Goal: Complete application form

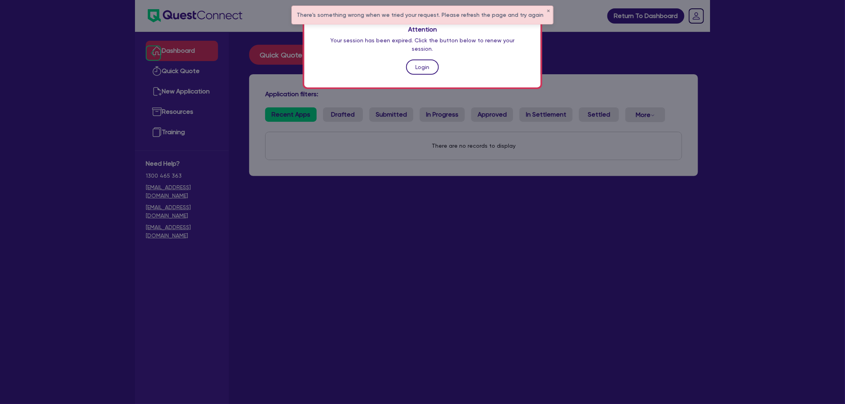
click at [408, 60] on link "Login" at bounding box center [422, 67] width 33 height 15
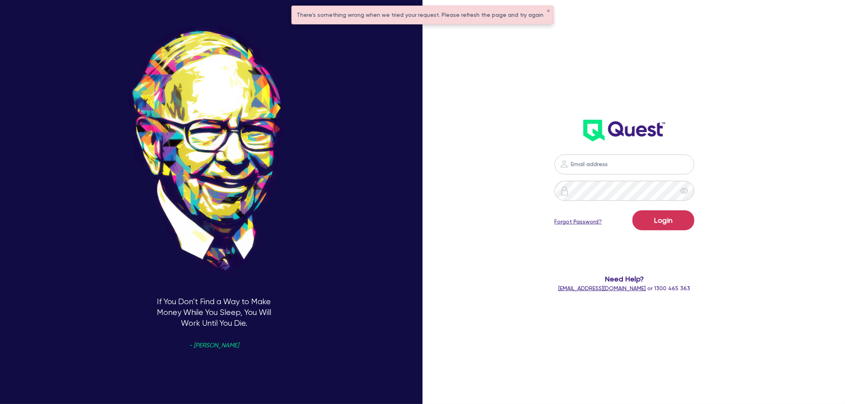
click at [568, 165] on img at bounding box center [565, 164] width 10 height 10
click at [616, 165] on input "email" at bounding box center [625, 165] width 140 height 20
type input "harry.klimis+broker@quest.finance"
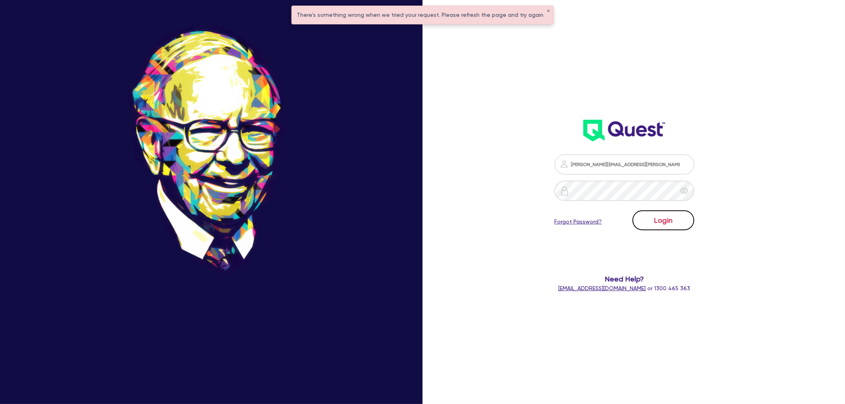
click at [654, 220] on button "Login" at bounding box center [664, 221] width 62 height 20
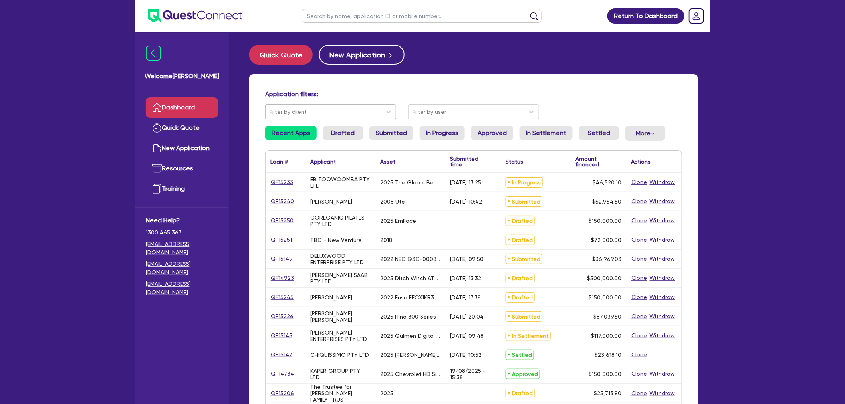
click at [304, 113] on div at bounding box center [323, 112] width 107 height 10
click at [341, 21] on input "text" at bounding box center [422, 16] width 240 height 14
type input "jack"
click at [528, 12] on button "submit" at bounding box center [534, 17] width 13 height 11
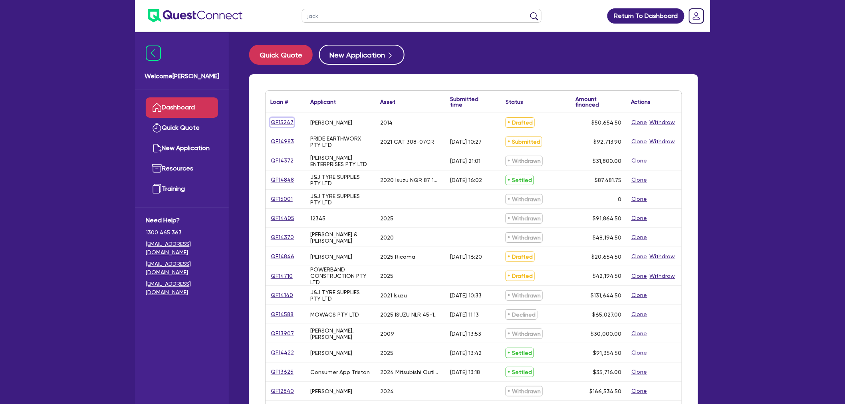
click at [282, 121] on link "QF15247" at bounding box center [282, 122] width 24 height 9
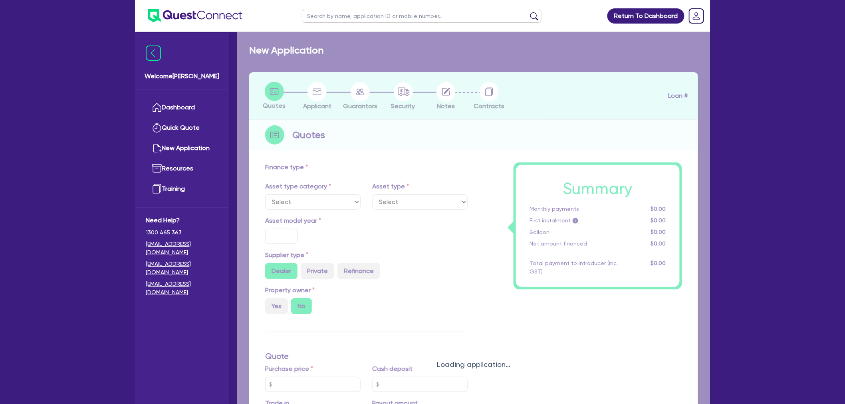
select select "PRIMARY_ASSETS"
type input "2014"
radio input "false"
radio input "true"
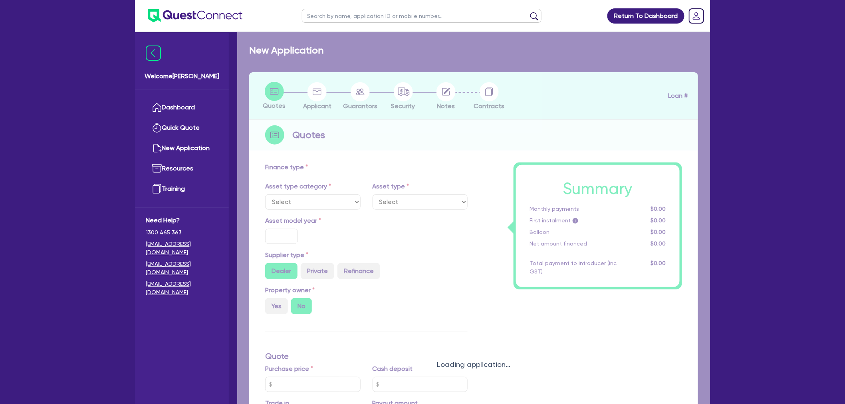
type input "80,000"
type input "30,000"
type input "5"
type input "2,532.73"
type input "9"
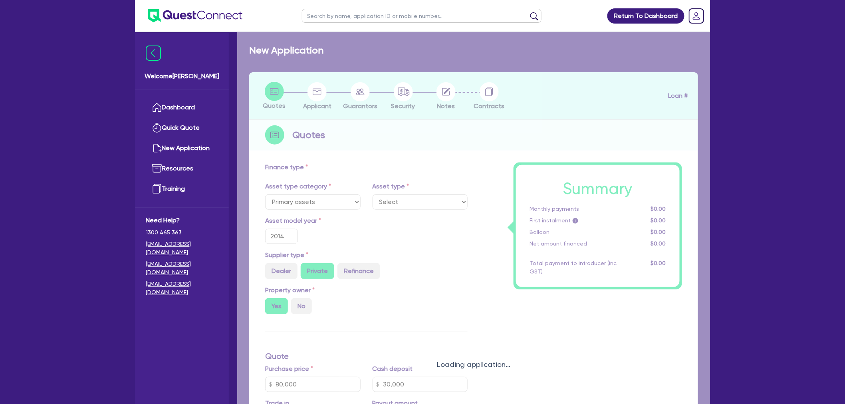
select select "HEAVY_TRUCKS"
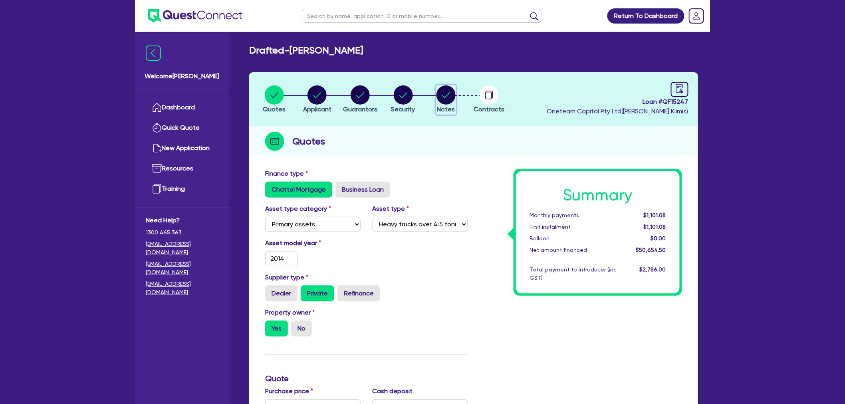
click at [453, 91] on circle "button" at bounding box center [446, 94] width 19 height 19
select select "Other"
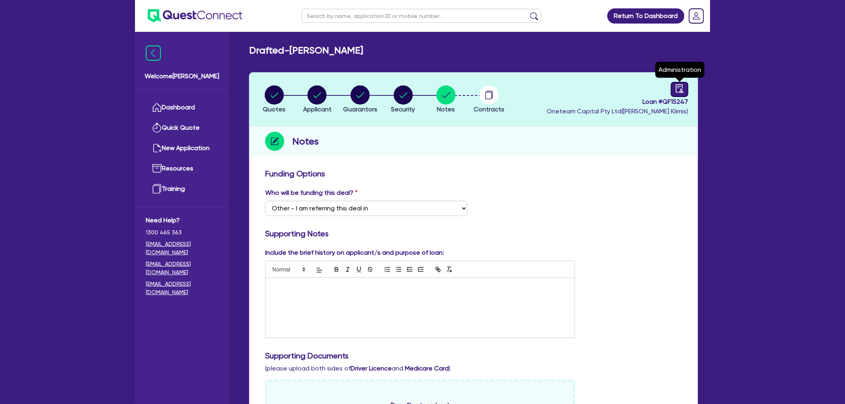
click at [660, 89] on link at bounding box center [680, 89] width 18 height 15
select select "DRAFTED_NEW"
select select "Other"
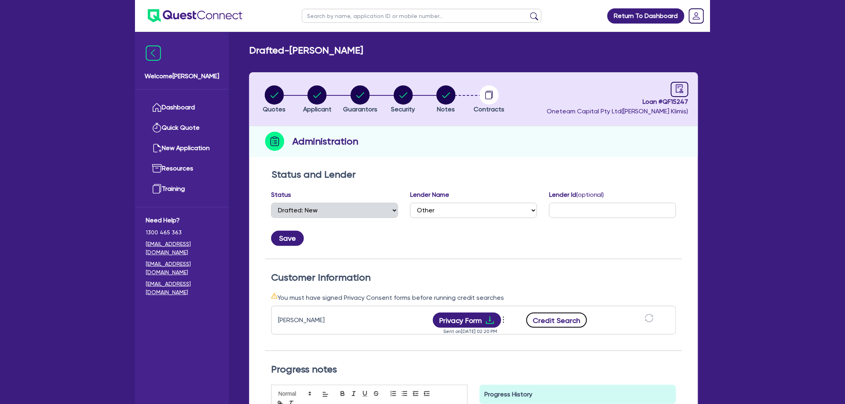
click at [553, 314] on button "Credit Search" at bounding box center [556, 320] width 61 height 15
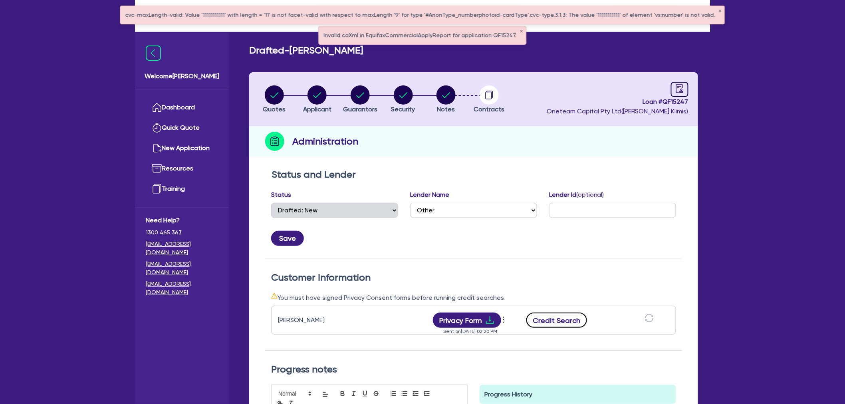
click at [556, 316] on button "Credit Search" at bounding box center [556, 320] width 61 height 15
click at [306, 98] on div "button" at bounding box center [317, 94] width 28 height 19
select select "SOLE_TRADER"
select select "BUILDING_CONSTRUCTION"
select select "TRADES_SERVICES_CONSUMERS"
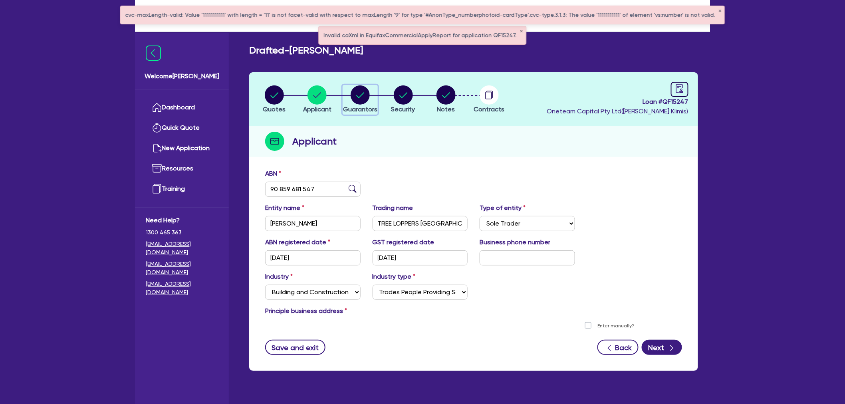
click at [366, 95] on circle "button" at bounding box center [360, 94] width 19 height 19
select select "MR"
select select "NSW"
select select "MARRIED"
select select "CASH"
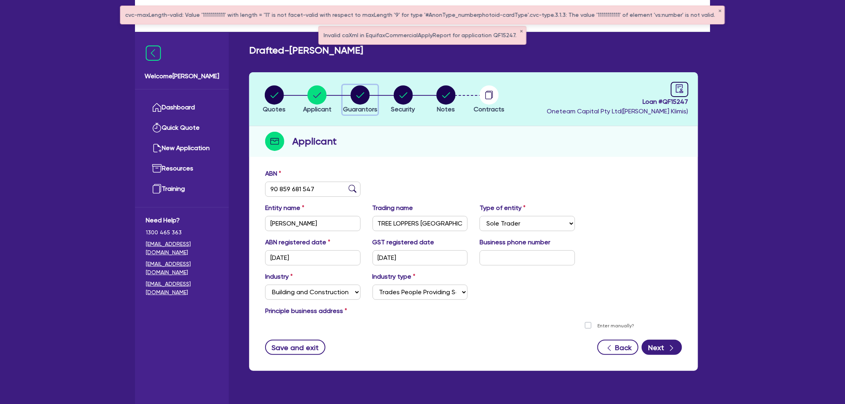
select select "OTHER"
select select "TRUCK"
select select "TRAILER"
select select "VEHICLE"
select select "EQUIPMENT"
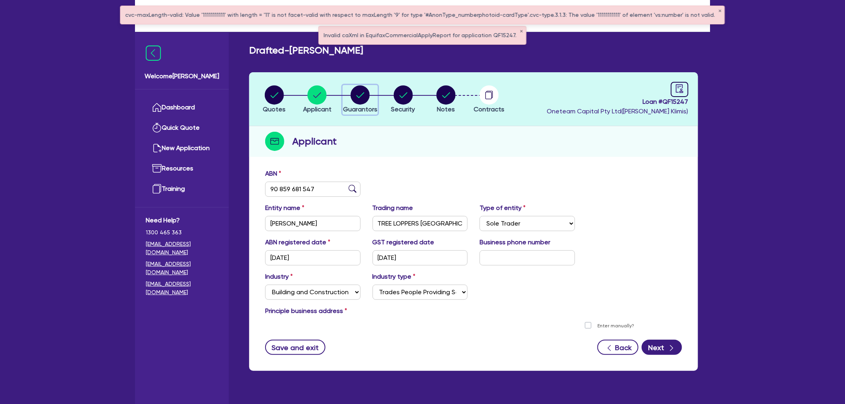
select select "VEHICLE"
select select "VEHICLE_LOAN"
select select "EQUIPMENT_LOAN"
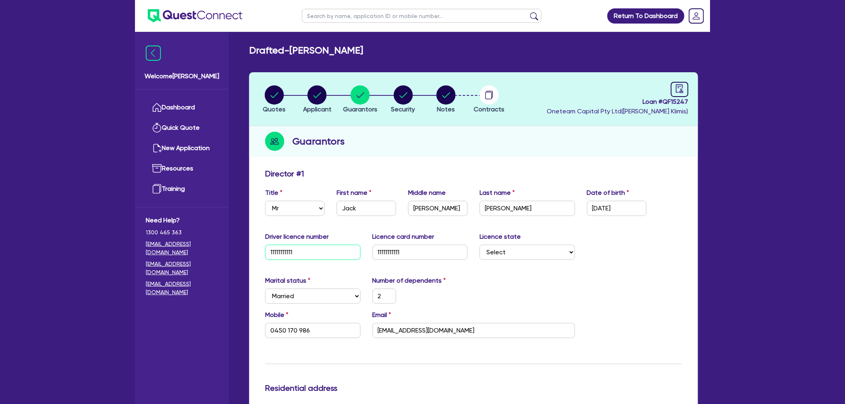
drag, startPoint x: 318, startPoint y: 249, endPoint x: 265, endPoint y: 250, distance: 52.7
click at [265, 250] on input "11111111111" at bounding box center [312, 252] width 95 height 15
type input "2"
type input "0450 170 986"
type input "17,000"
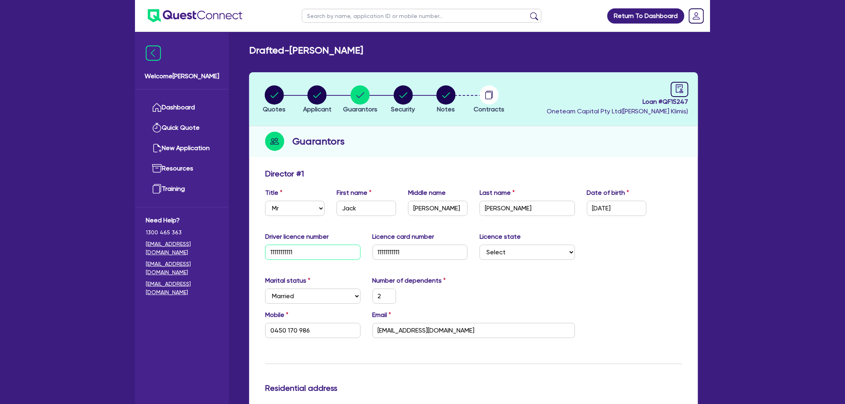
type input "17,000"
type input "60,000"
type input "70,000"
type input "60,000"
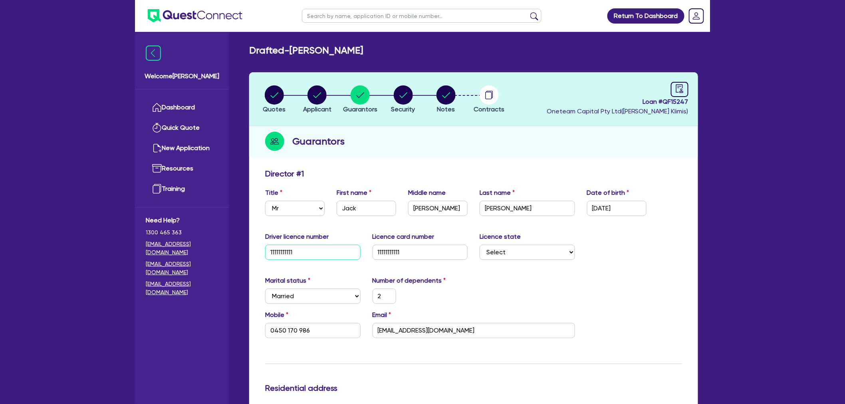
type input "50,000"
type input "8,000"
type input "17,000"
type input "2"
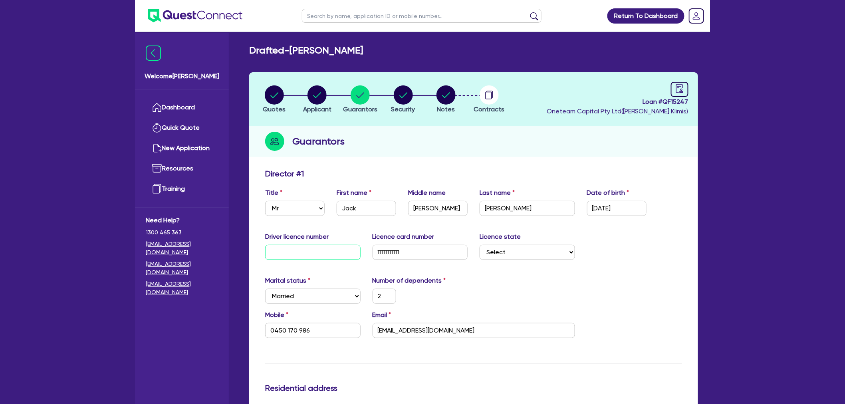
type input "0450 170 986"
type input "17,000"
type input "60,000"
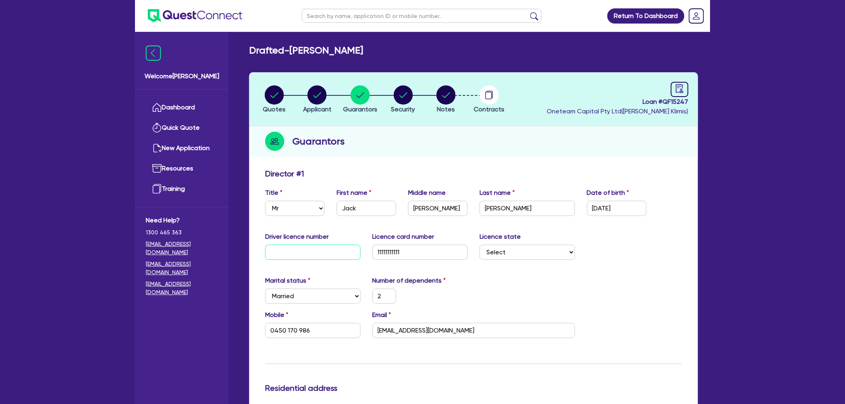
type input "70,000"
type input "60,000"
type input "50,000"
type input "8,000"
type input "17,000"
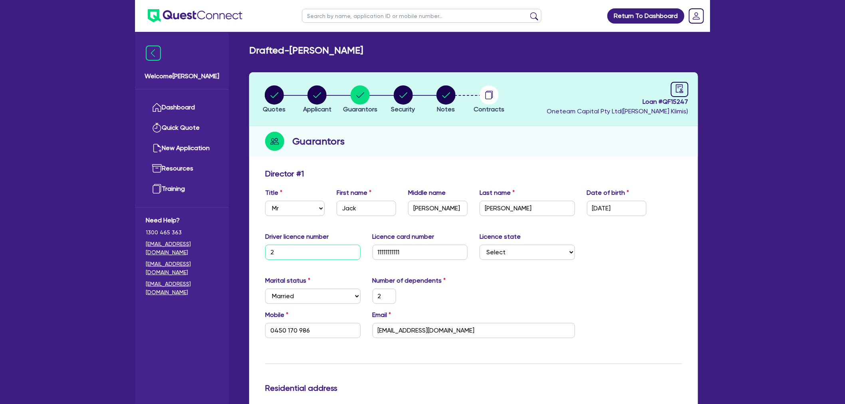
type input "20"
type input "2"
type input "0450 170 986"
type input "17,000"
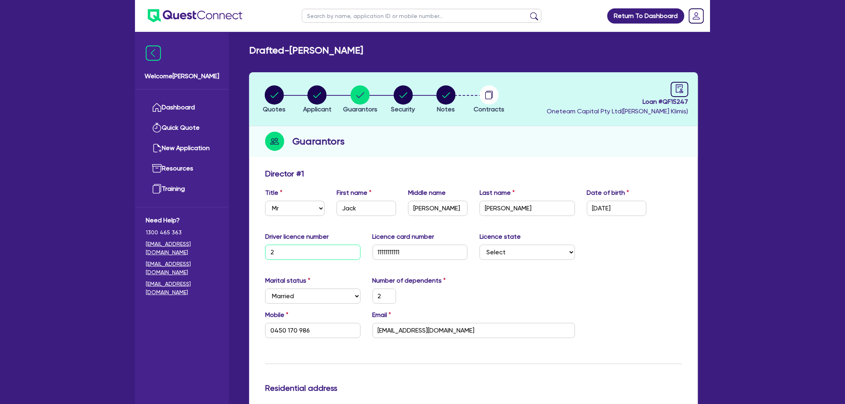
type input "60,000"
type input "70,000"
type input "60,000"
type input "50,000"
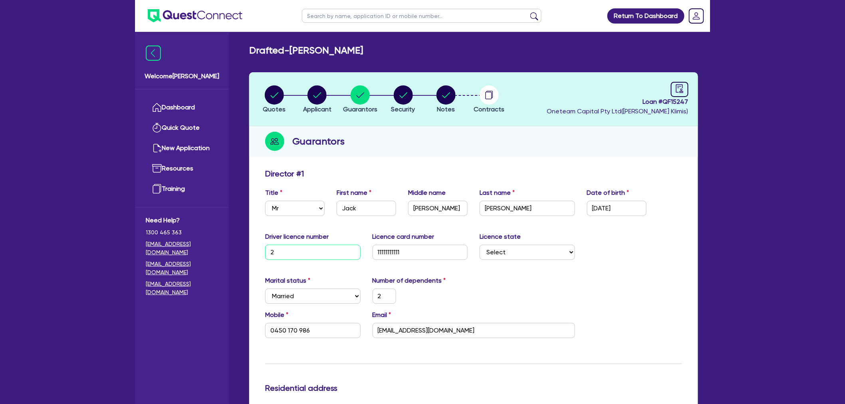
type input "8,000"
type input "17,000"
type input "204"
type input "2"
type input "0450 170 986"
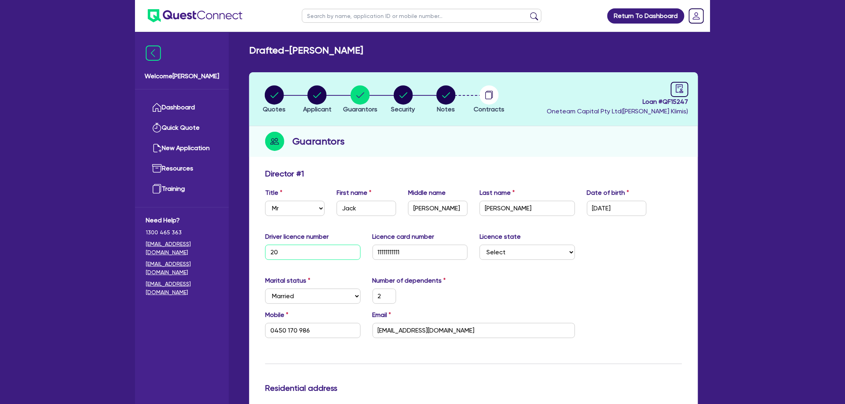
type input "17,000"
type input "60,000"
type input "70,000"
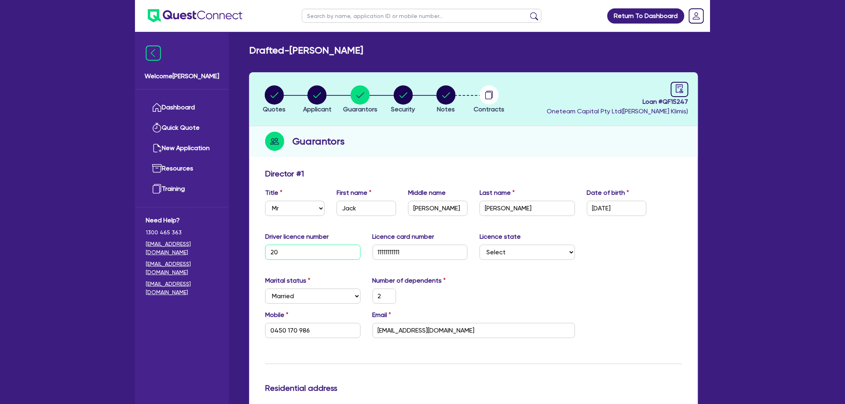
type input "60,000"
type input "50,000"
type input "8,000"
type input "17,000"
type input "2041"
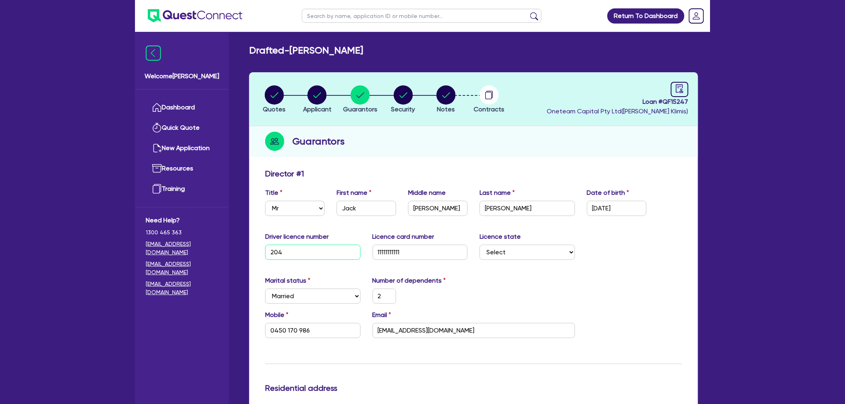
type input "2"
type input "0450 170 986"
type input "17,000"
type input "60,000"
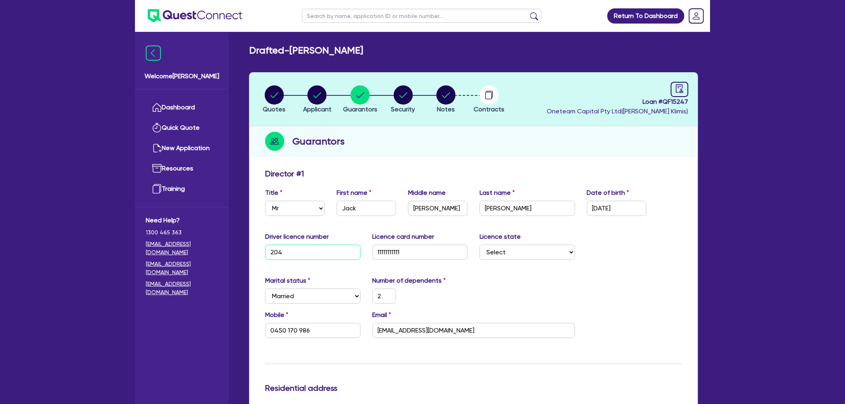
type input "60,000"
type input "70,000"
type input "60,000"
type input "50,000"
type input "8,000"
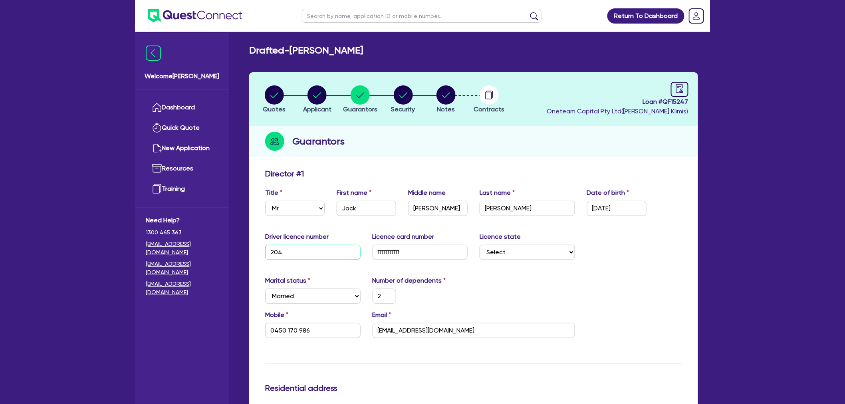
type input "17,000"
type input "20413"
type input "2"
type input "0450 170 986"
type input "17,000"
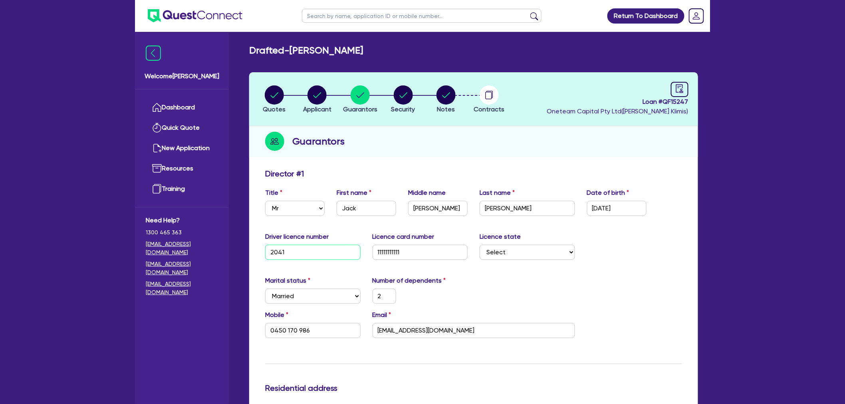
type input "17,000"
type input "60,000"
type input "70,000"
type input "60,000"
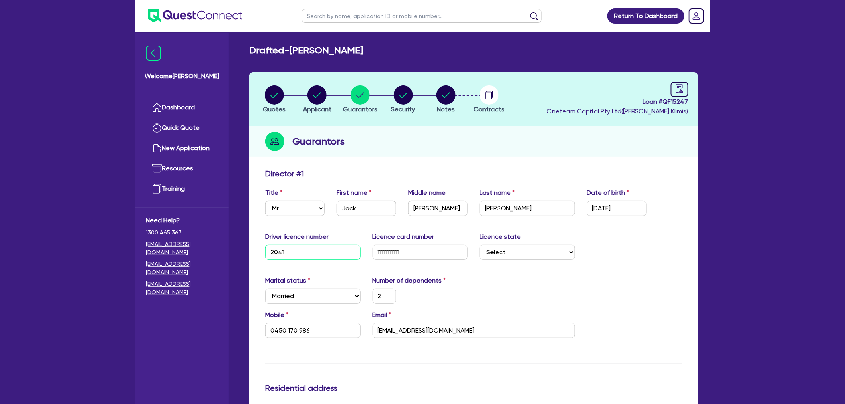
type input "50,000"
type input "8,000"
type input "17,000"
type input "204138"
type input "2"
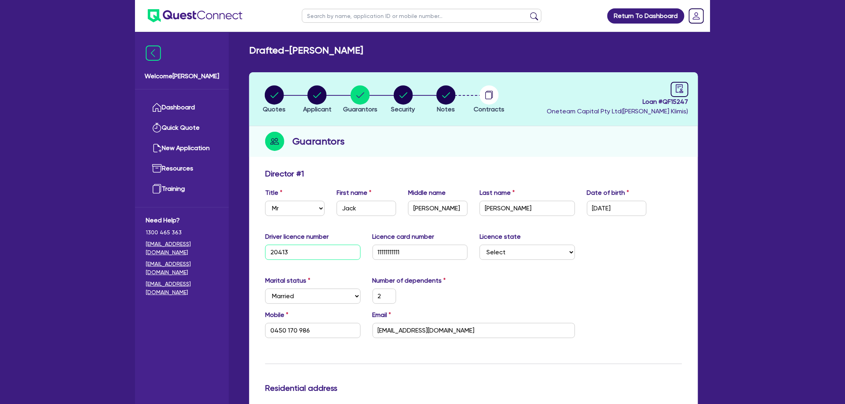
type input "0450 170 986"
type input "17,000"
type input "60,000"
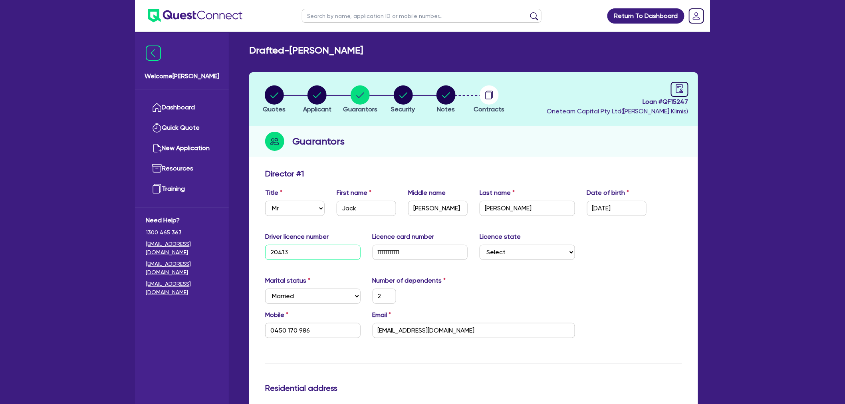
type input "70,000"
type input "60,000"
type input "50,000"
type input "8,000"
type input "17,000"
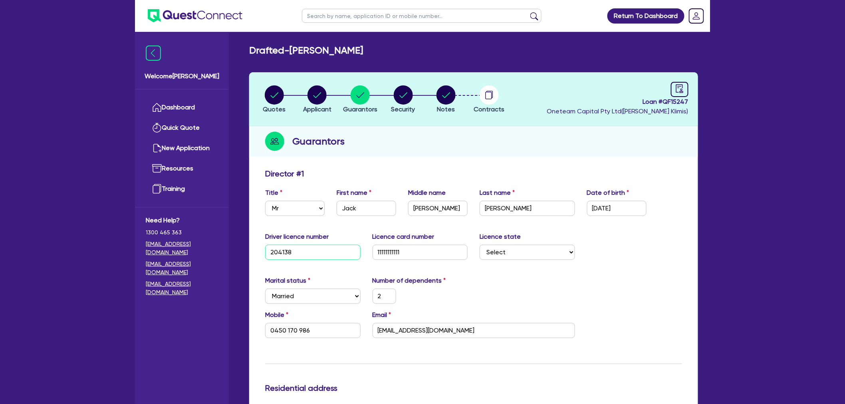
type input "2041384"
type input "2"
type input "0450 170 986"
type input "17,000"
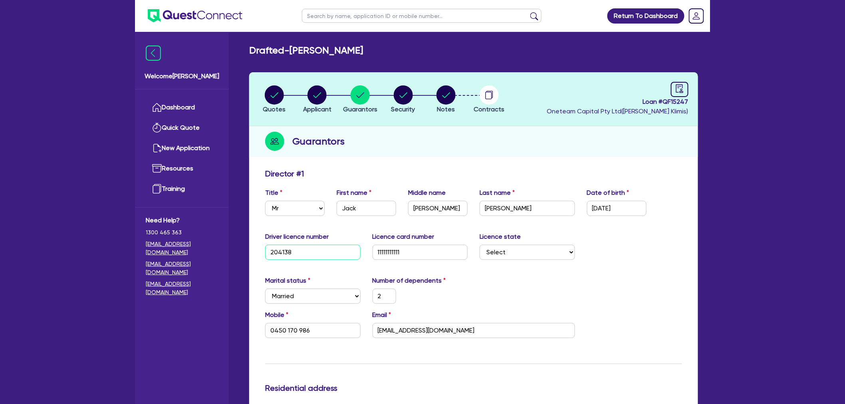
type input "60,000"
type input "70,000"
type input "60,000"
type input "50,000"
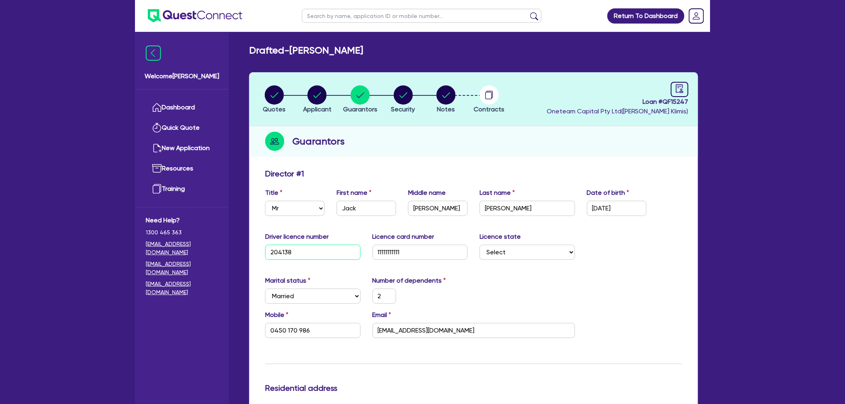
type input "8,000"
type input "17,000"
type input "20413845"
type input "2"
type input "0450 170 986"
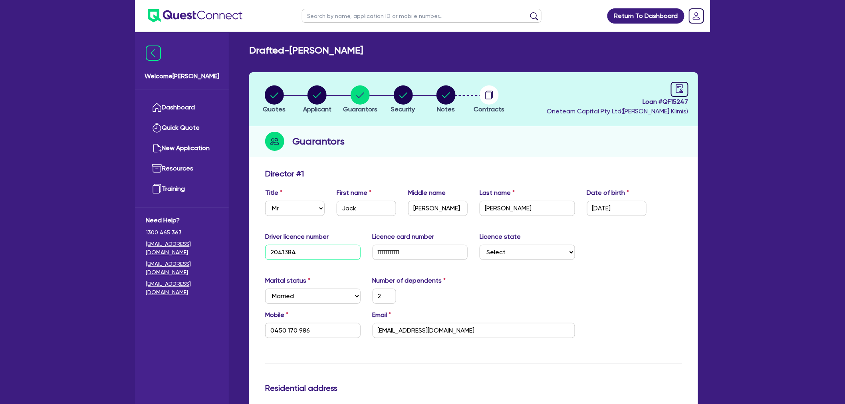
type input "17,000"
type input "60,000"
type input "70,000"
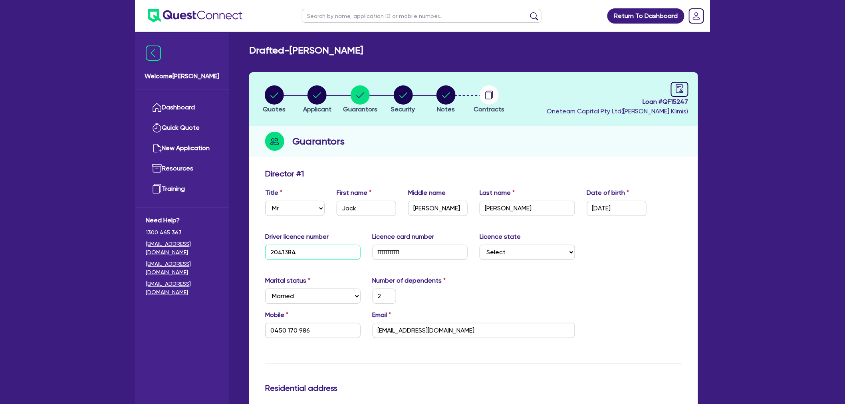
type input "60,000"
type input "50,000"
type input "8,000"
type input "17,000"
type input "20413845"
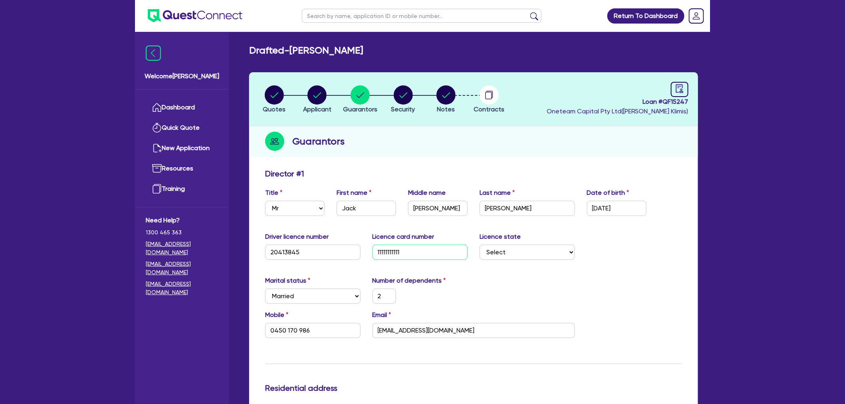
type input "2"
type input "0450 170 986"
type input "17,000"
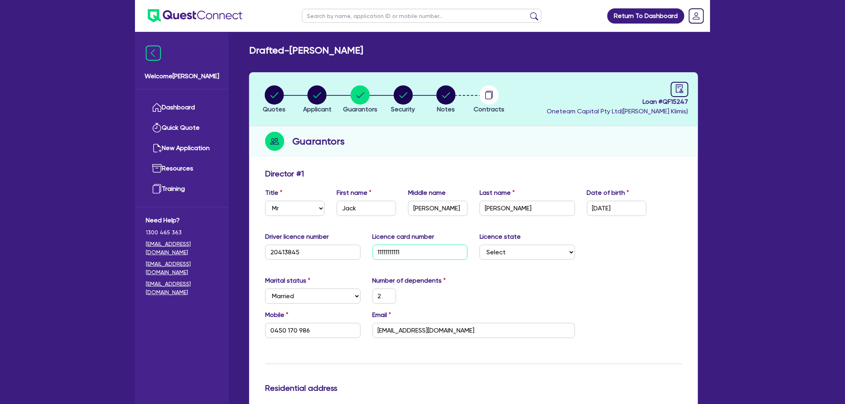
type input "60,000"
type input "70,000"
type input "60,000"
type input "50,000"
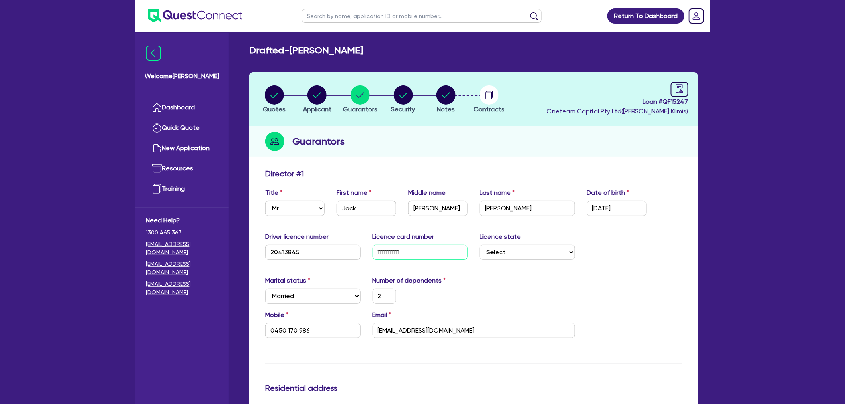
type input "8,000"
type input "17,000"
type input "20"
type input "2"
type input "0450 170 986"
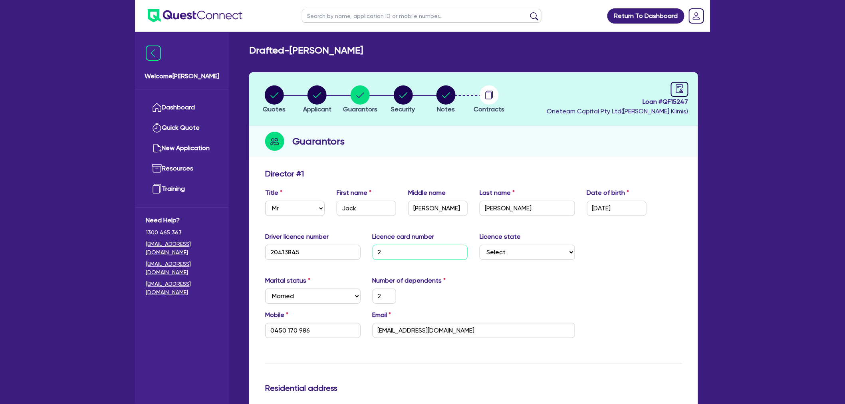
type input "17,000"
type input "60,000"
type input "70,000"
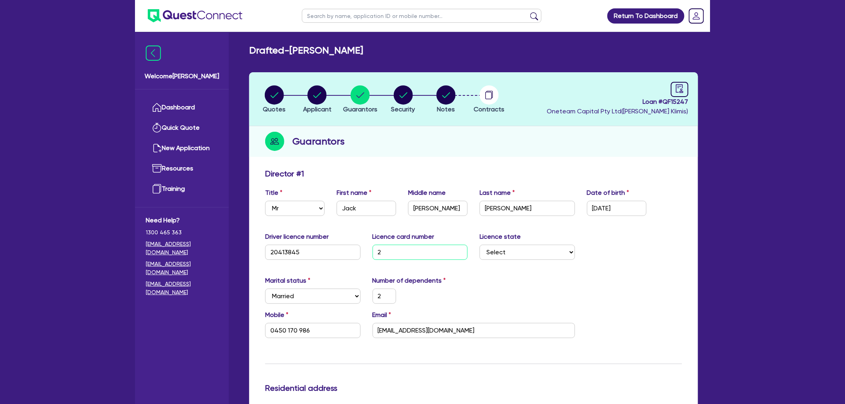
type input "60,000"
type input "50,000"
type input "8,000"
type input "17,000"
type input "205"
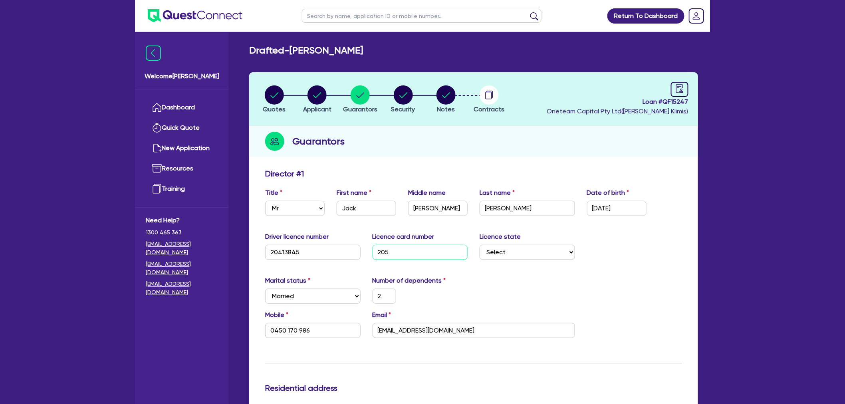
type input "2"
type input "0450 170 986"
type input "17,000"
type input "60,000"
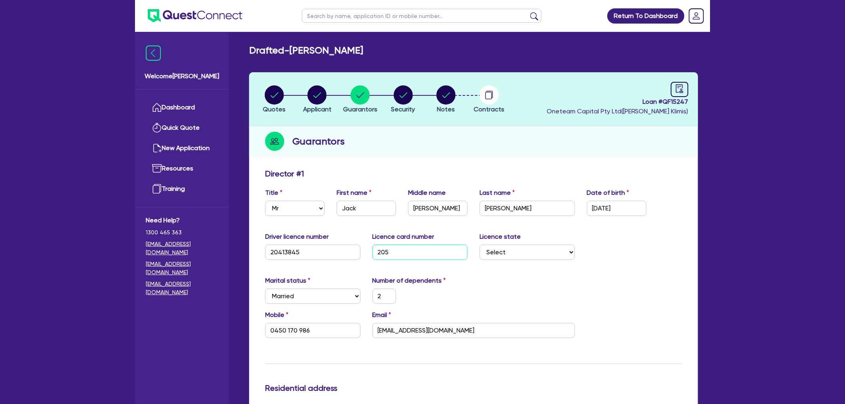
type input "60,000"
type input "70,000"
type input "60,000"
type input "50,000"
type input "8,000"
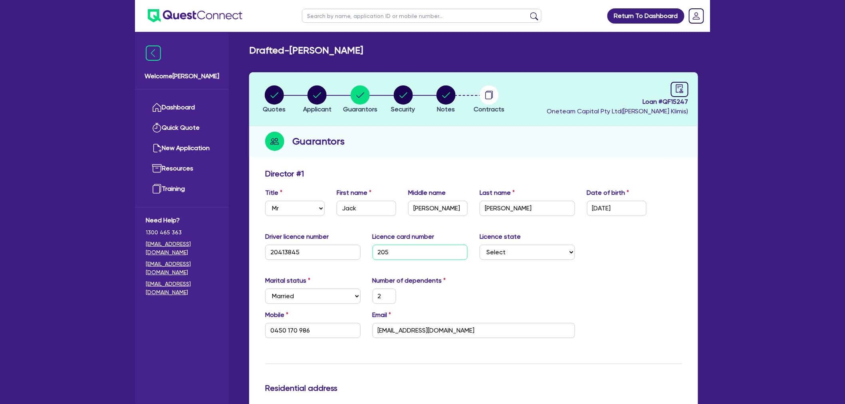
type input "17,000"
type input "2056"
type input "2"
type input "0450 170 986"
type input "17,000"
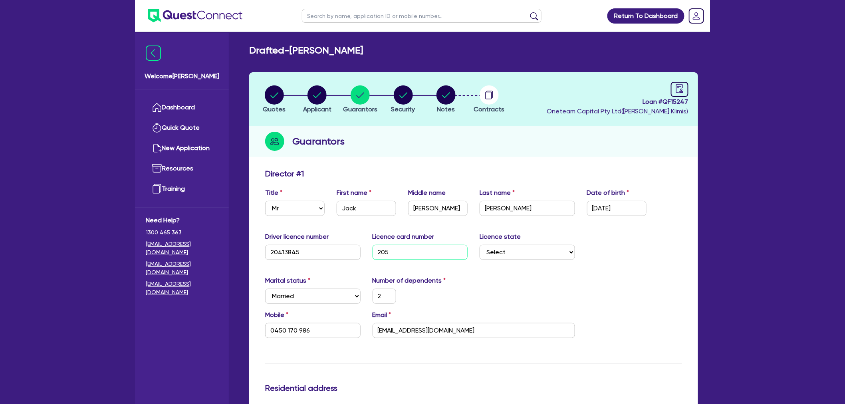
type input "17,000"
type input "60,000"
type input "70,000"
type input "60,000"
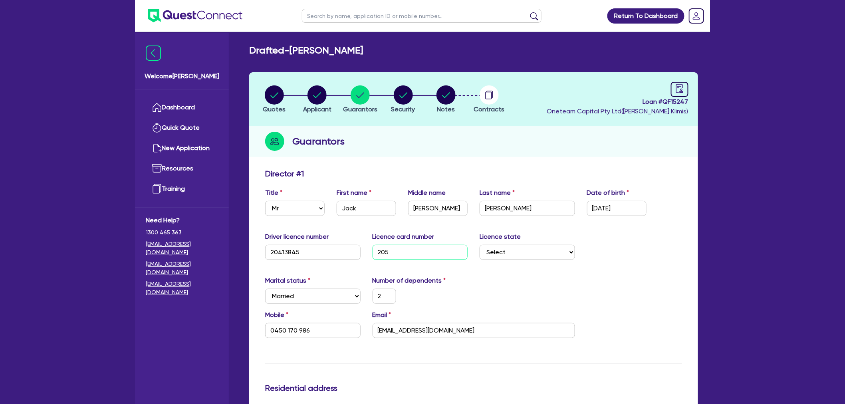
type input "50,000"
type input "8,000"
type input "17,000"
type input "20562"
type input "2"
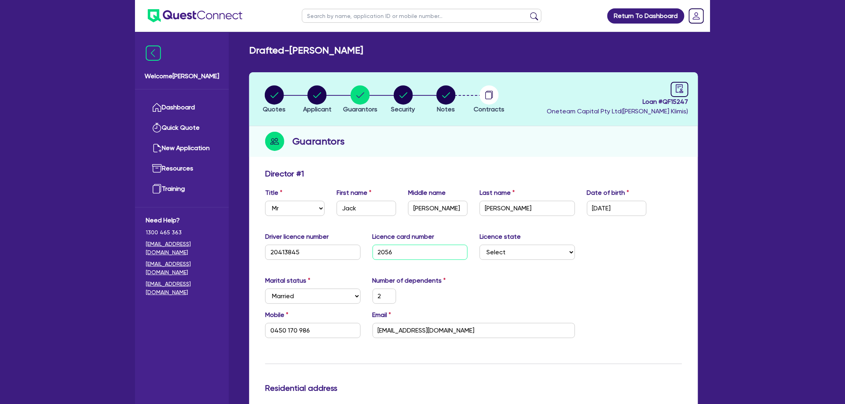
type input "0450 170 986"
type input "17,000"
type input "60,000"
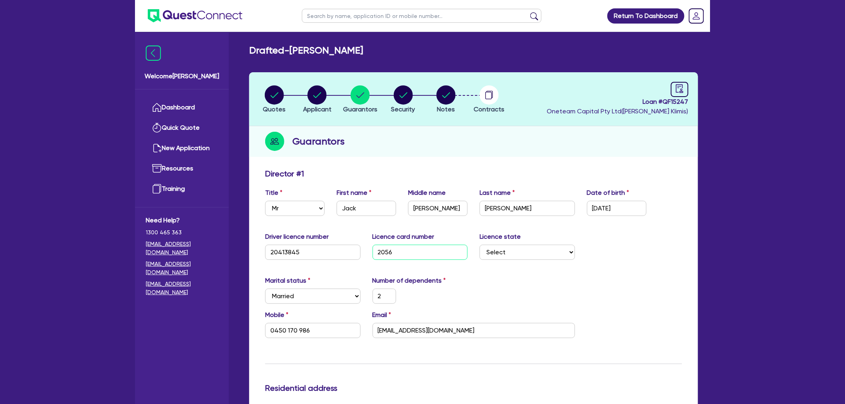
type input "70,000"
type input "60,000"
type input "50,000"
type input "8,000"
type input "17,000"
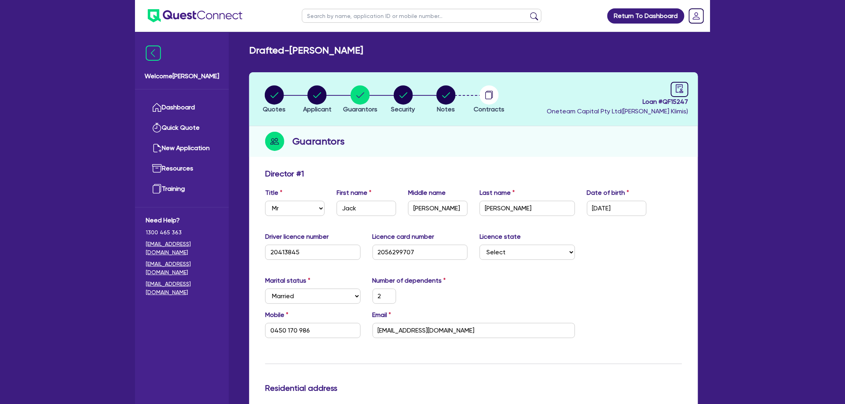
click at [471, 290] on div "2" at bounding box center [420, 296] width 107 height 15
click at [409, 96] on circle "button" at bounding box center [403, 94] width 19 height 19
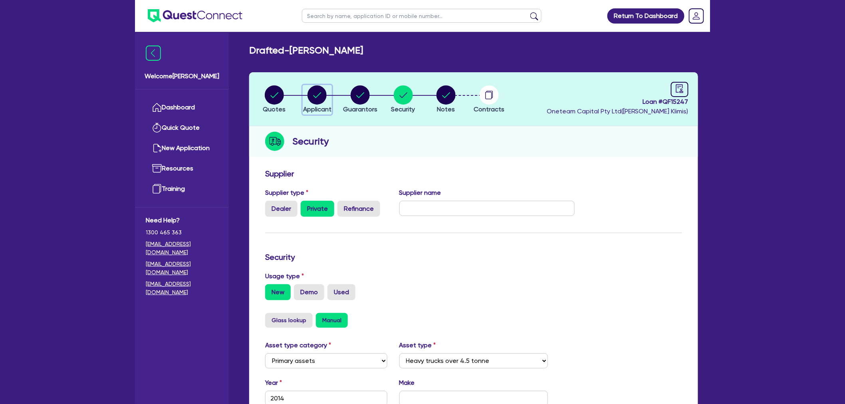
click at [330, 99] on div "button" at bounding box center [317, 94] width 28 height 19
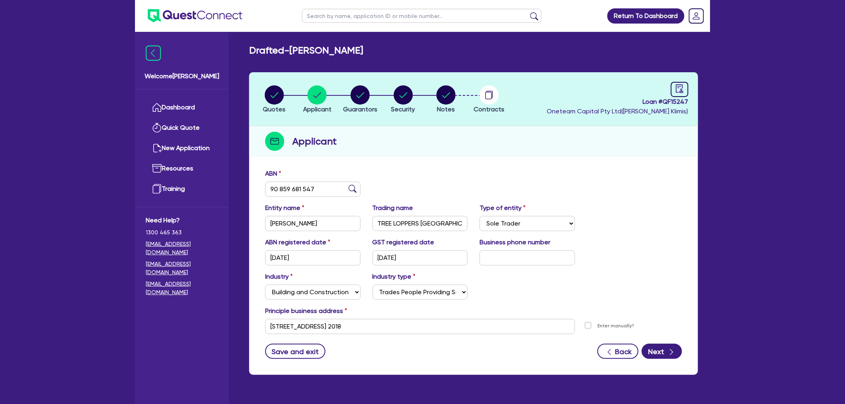
click at [373, 88] on li "Guarantors" at bounding box center [360, 99] width 43 height 28
click at [358, 94] on circle "button" at bounding box center [360, 94] width 19 height 19
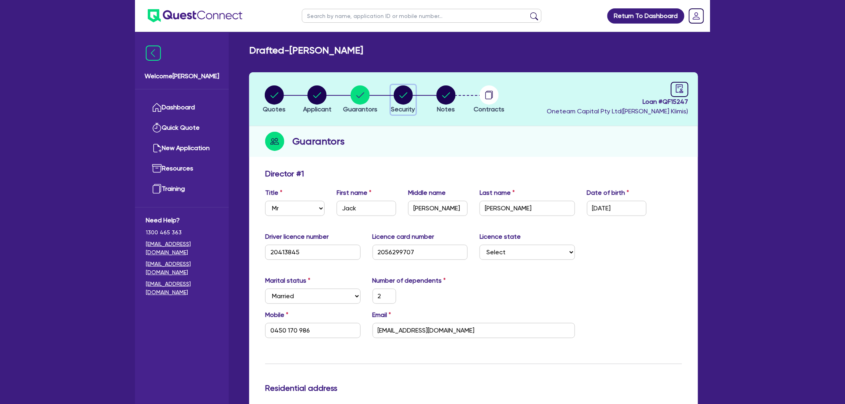
click at [399, 95] on circle "button" at bounding box center [403, 94] width 19 height 19
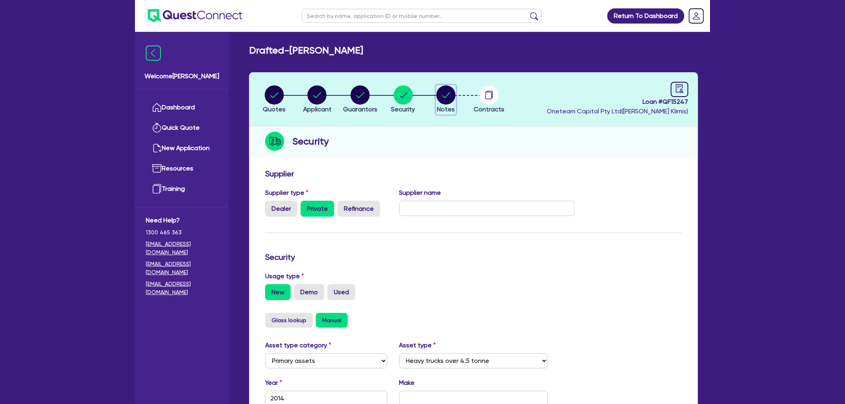
click at [456, 97] on icon "button" at bounding box center [446, 94] width 19 height 19
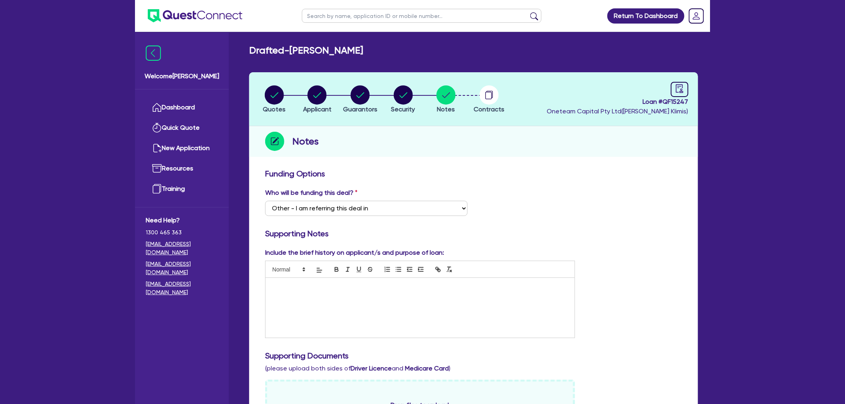
click at [537, 175] on h3 "Funding Options" at bounding box center [473, 174] width 417 height 10
click at [660, 89] on link at bounding box center [680, 89] width 18 height 15
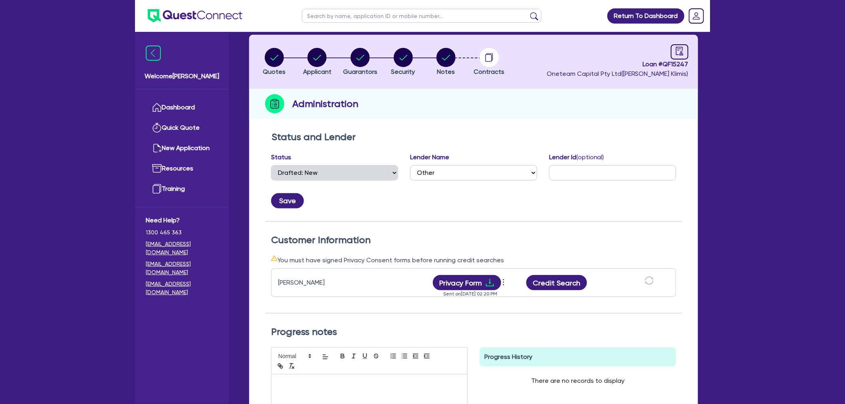
scroll to position [89, 0]
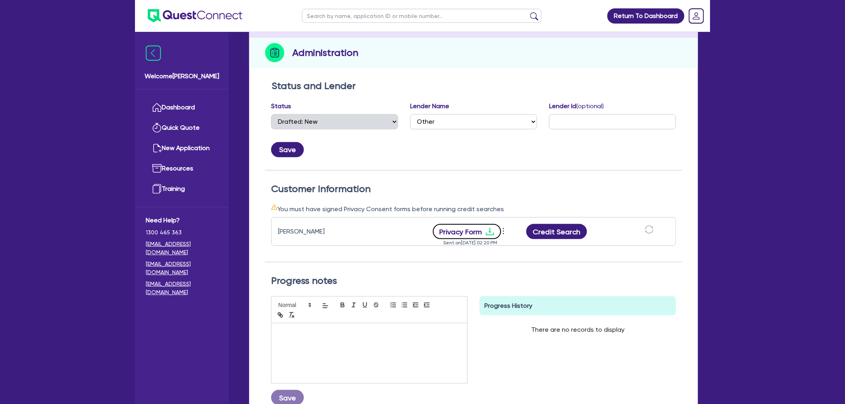
click at [462, 226] on button "Privacy Form" at bounding box center [467, 231] width 69 height 15
click at [568, 222] on div "Jack Denis Watts Privacy Form View log Send new privacy form Sent on Sep 10, 20…" at bounding box center [473, 231] width 405 height 29
drag, startPoint x: 568, startPoint y: 233, endPoint x: 572, endPoint y: 236, distance: 6.0
click at [568, 233] on button "Credit Search" at bounding box center [556, 231] width 61 height 15
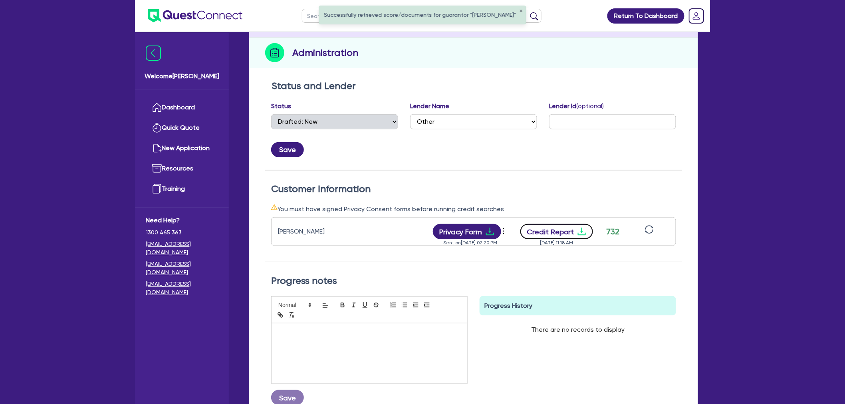
click at [581, 233] on icon "download" at bounding box center [582, 232] width 10 height 10
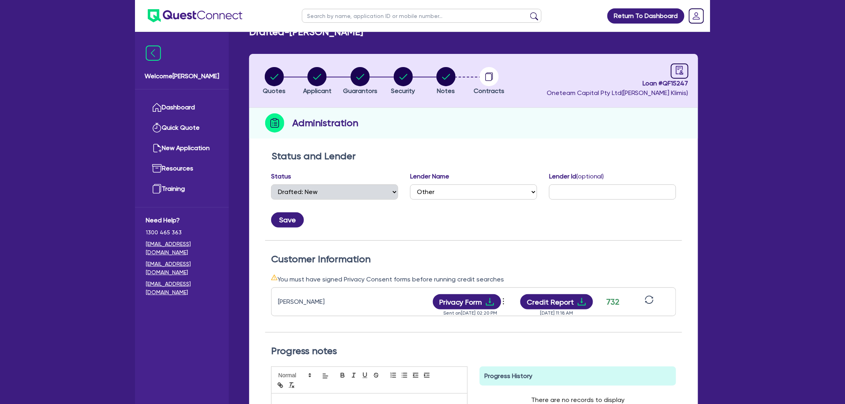
scroll to position [0, 0]
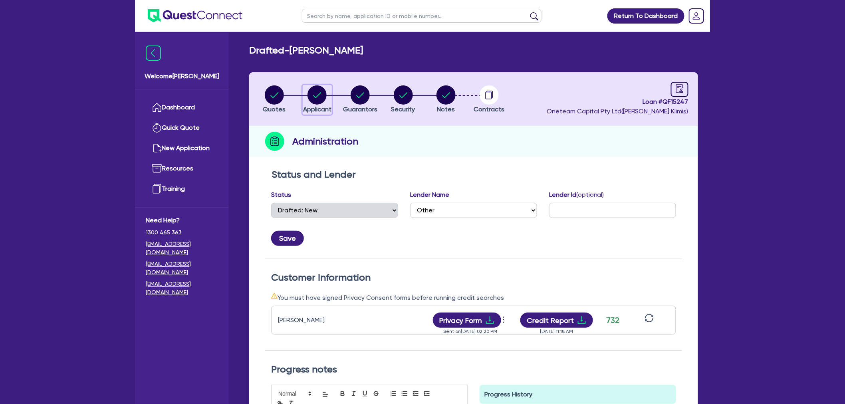
click at [317, 97] on icon "button" at bounding box center [318, 95] width 8 height 6
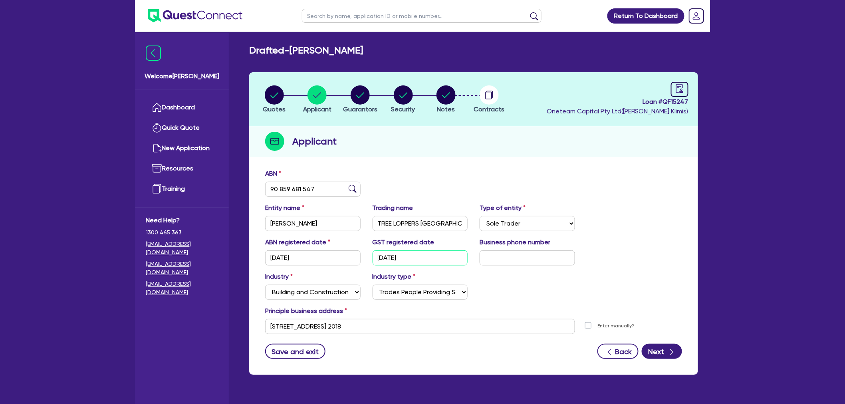
drag, startPoint x: 405, startPoint y: 254, endPoint x: 355, endPoint y: 252, distance: 50.0
click at [355, 252] on div "ABN registered date 28/05/2019 GST registered date 05/01/2021 Business phone nu…" at bounding box center [473, 255] width 429 height 34
click at [595, 280] on div "Industry Select Accomodation & Food Services Administrative & Support Services …" at bounding box center [473, 289] width 429 height 34
click at [430, 260] on input "05/01/2021" at bounding box center [420, 257] width 95 height 15
click at [361, 94] on circle "button" at bounding box center [360, 94] width 19 height 19
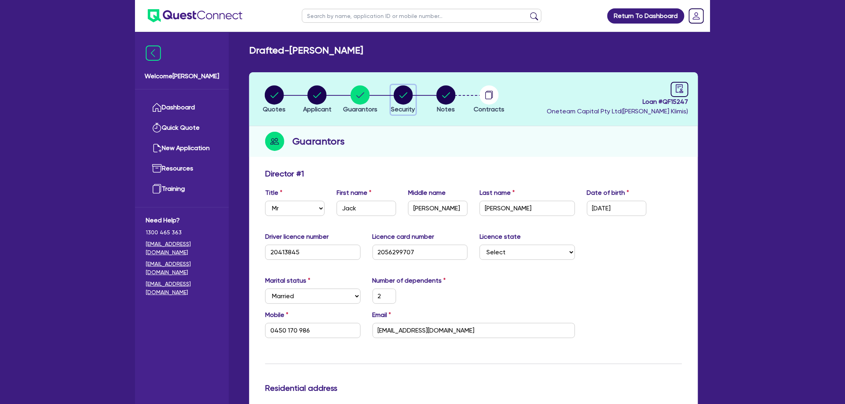
click at [405, 95] on circle "button" at bounding box center [403, 94] width 19 height 19
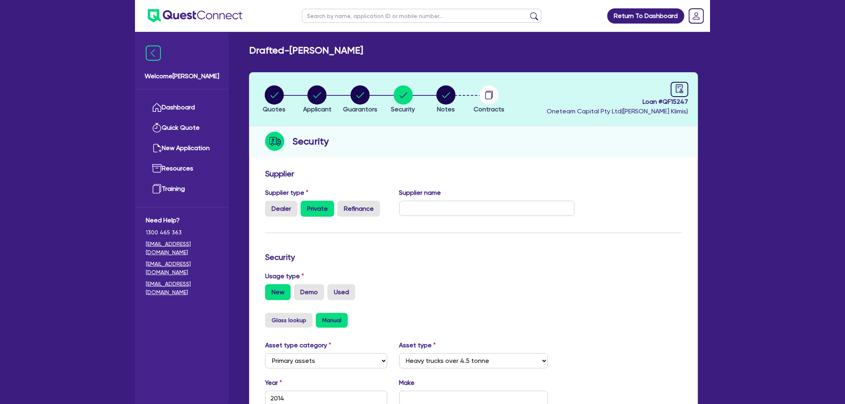
drag, startPoint x: 436, startPoint y: 90, endPoint x: 452, endPoint y: 93, distance: 16.4
click at [436, 90] on li "Notes" at bounding box center [446, 99] width 43 height 28
click at [451, 101] on circle "button" at bounding box center [446, 94] width 19 height 19
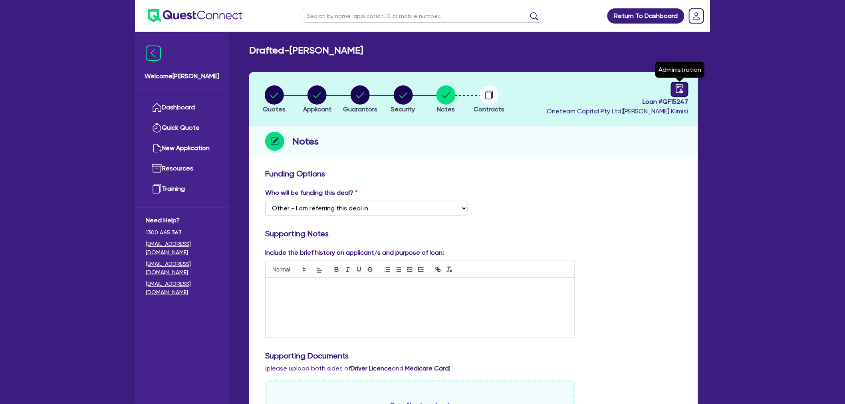
click at [660, 87] on icon "audit" at bounding box center [679, 88] width 7 height 8
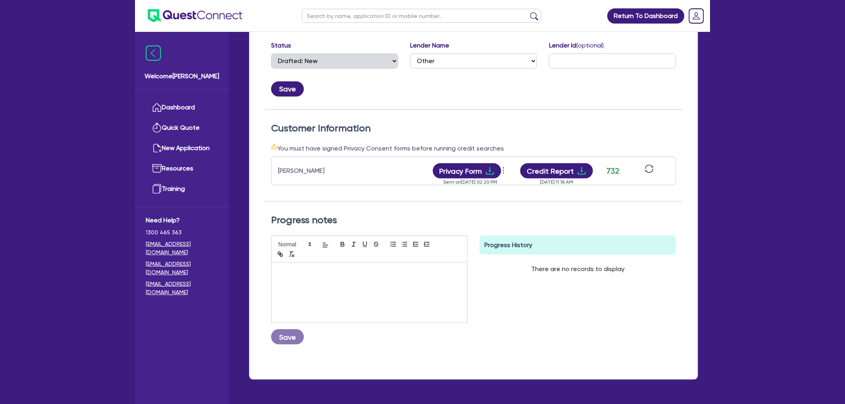
scroll to position [173, 0]
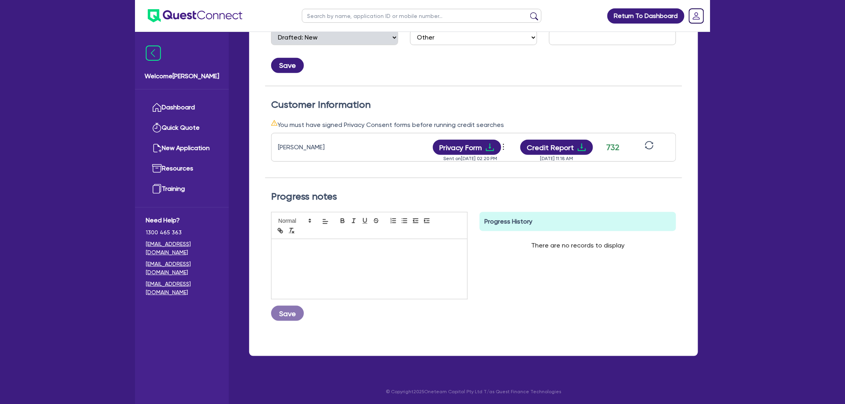
click at [524, 197] on h2 "Progress notes" at bounding box center [473, 197] width 405 height 12
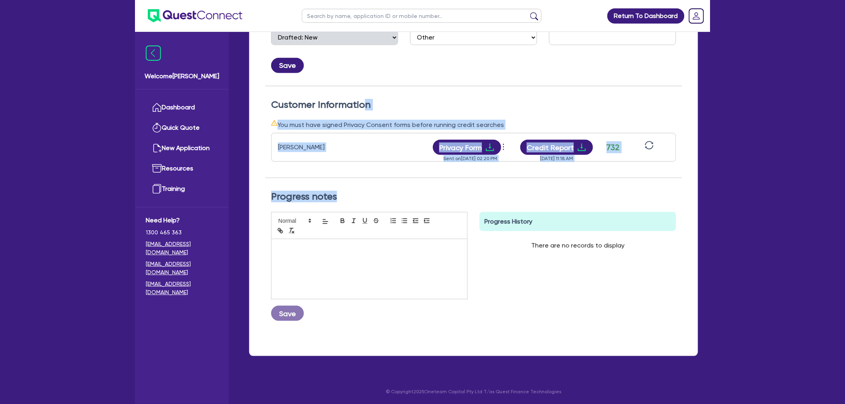
drag, startPoint x: 527, startPoint y: 148, endPoint x: 360, endPoint y: 106, distance: 172.4
click at [360, 106] on div "Status and Lender Status Select Quoted Drafted: New Drafted: Amended Submitted:…" at bounding box center [473, 168] width 417 height 344
click at [360, 106] on h2 "Customer Information" at bounding box center [473, 105] width 405 height 12
drag, startPoint x: 381, startPoint y: 111, endPoint x: 630, endPoint y: 189, distance: 260.6
click at [630, 189] on div "Status and Lender Status Select Quoted Drafted: New Drafted: Amended Submitted:…" at bounding box center [473, 168] width 417 height 344
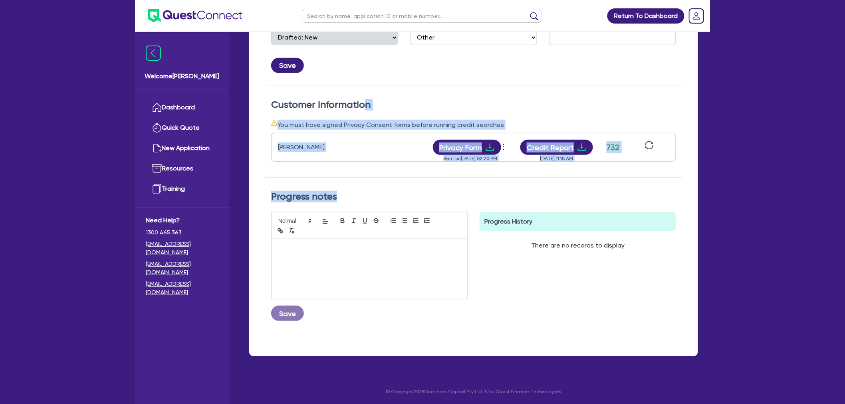
drag, startPoint x: 630, startPoint y: 189, endPoint x: 649, endPoint y: 188, distance: 18.8
click at [630, 189] on div "Progress notes Save Progress History There are no records to display Delete Int…" at bounding box center [473, 259] width 417 height 162
click at [660, 187] on div "Progress notes Save Progress History There are no records to display Delete Int…" at bounding box center [473, 259] width 417 height 162
click at [660, 186] on div "Progress notes Save Progress History There are no records to display Delete Int…" at bounding box center [473, 259] width 417 height 162
drag, startPoint x: 656, startPoint y: 197, endPoint x: 456, endPoint y: 113, distance: 216.5
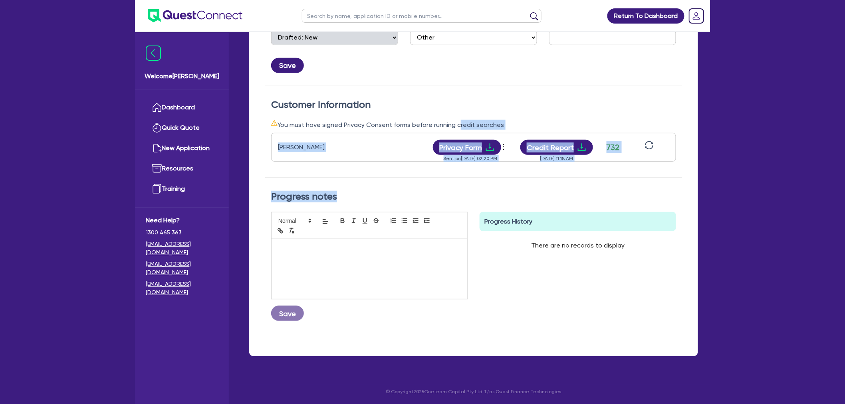
click at [456, 113] on div "Status and Lender Status Select Quoted Drafted: New Drafted: Amended Submitted:…" at bounding box center [473, 168] width 417 height 344
click at [456, 113] on div "Customer Information You must have signed Privacy Consent forms before running …" at bounding box center [473, 138] width 417 height 79
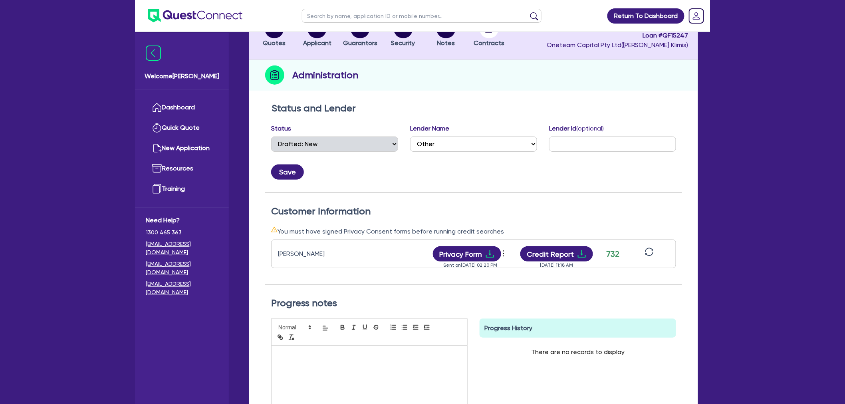
scroll to position [0, 0]
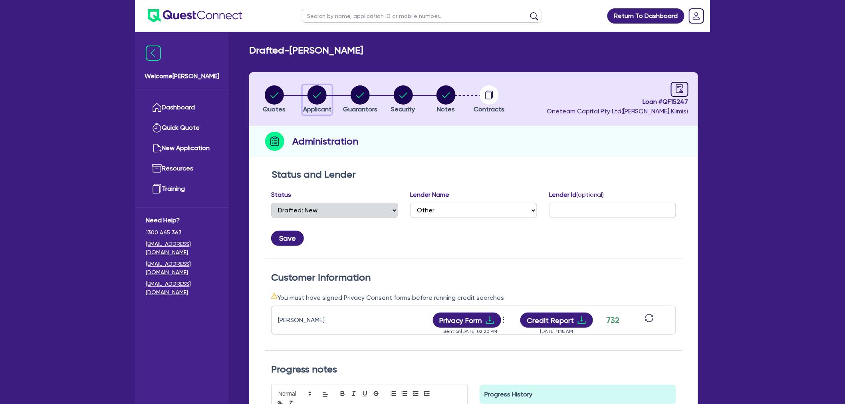
click at [319, 95] on circle "button" at bounding box center [317, 94] width 19 height 19
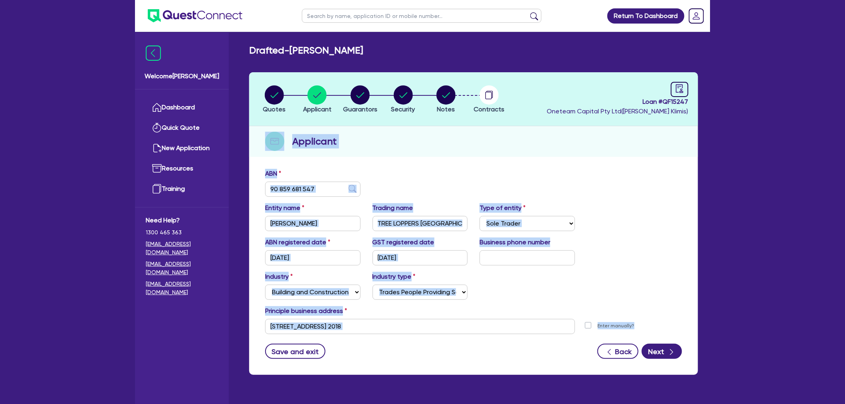
drag, startPoint x: 248, startPoint y: 137, endPoint x: 677, endPoint y: 329, distance: 469.7
click at [660, 329] on div "Quotes Applicant Guarantors Security Notes Contracts Loan # QF15247 Oneteam Cap…" at bounding box center [473, 228] width 461 height 312
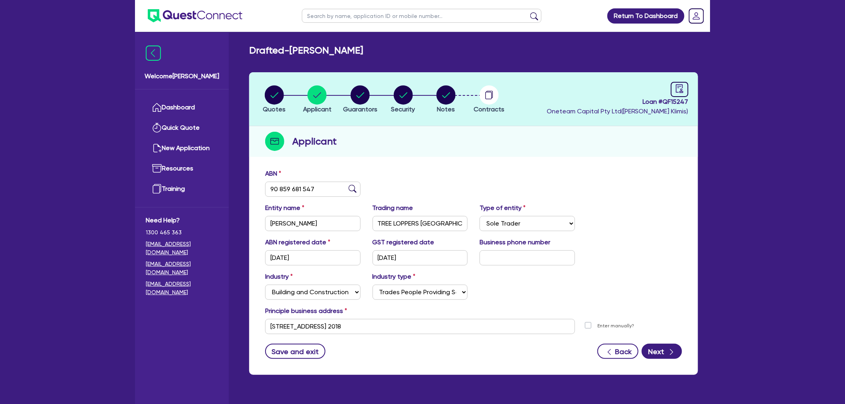
click at [660, 329] on div "Enter manually?" at bounding box center [634, 326] width 107 height 15
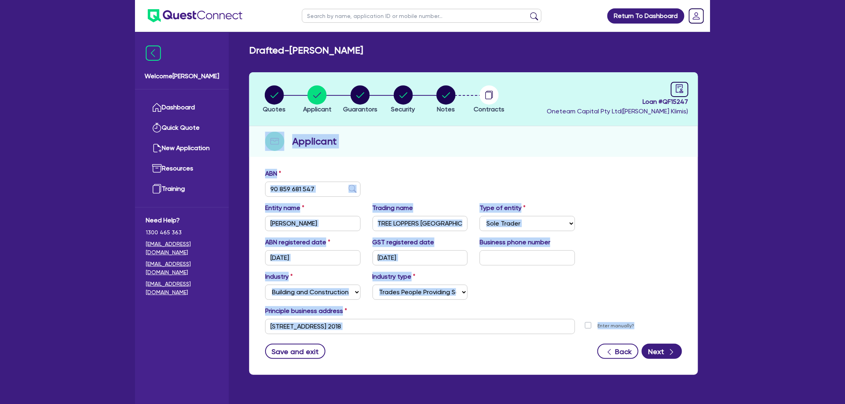
drag, startPoint x: 589, startPoint y: 286, endPoint x: 251, endPoint y: 131, distance: 372.0
click at [251, 131] on div "Quotes Applicant Guarantors Security Notes Contracts Loan # QF15247 Oneteam Cap…" at bounding box center [473, 223] width 449 height 303
click at [251, 131] on div "Applicant" at bounding box center [473, 141] width 449 height 31
drag, startPoint x: 255, startPoint y: 135, endPoint x: 649, endPoint y: 328, distance: 438.8
click at [649, 328] on div "Quotes Applicant Guarantors Security Notes Contracts Loan # QF15247 Oneteam Cap…" at bounding box center [473, 223] width 449 height 303
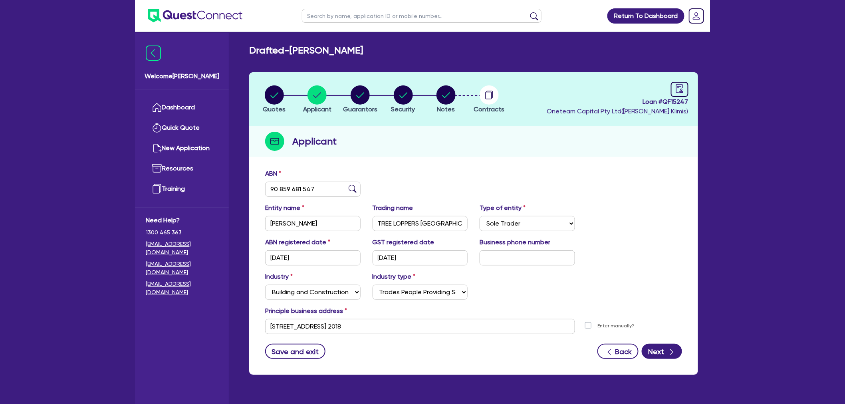
click at [649, 328] on div "Enter manually?" at bounding box center [634, 326] width 107 height 15
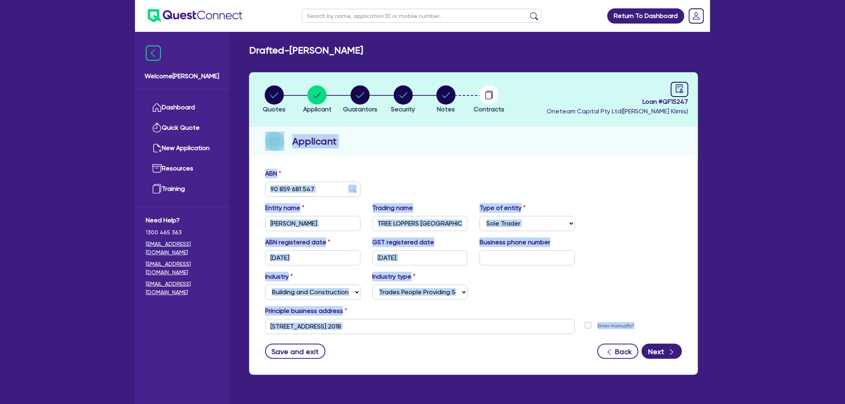
drag, startPoint x: 666, startPoint y: 328, endPoint x: 250, endPoint y: 149, distance: 452.9
click at [250, 149] on div "Quotes Applicant Guarantors Security Notes Contracts Loan # QF15247 Oneteam Cap…" at bounding box center [473, 223] width 449 height 303
click at [250, 149] on div "Applicant" at bounding box center [473, 141] width 449 height 31
drag, startPoint x: 250, startPoint y: 140, endPoint x: 645, endPoint y: 326, distance: 436.0
click at [645, 326] on div "Quotes Applicant Guarantors Security Notes Contracts Loan # QF15247 Oneteam Cap…" at bounding box center [473, 223] width 449 height 303
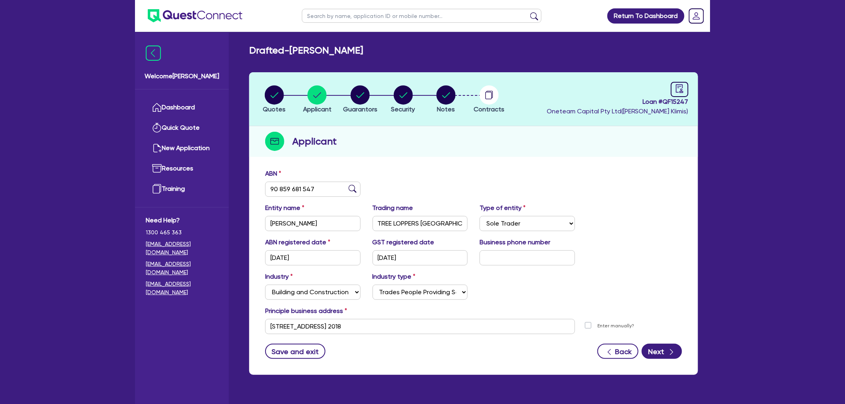
click at [645, 326] on div "Enter manually?" at bounding box center [634, 326] width 107 height 15
click at [659, 324] on div "Enter manually?" at bounding box center [634, 326] width 107 height 15
click at [547, 201] on div "ABN 90 859 681 547" at bounding box center [473, 186] width 429 height 34
click at [360, 103] on circle "button" at bounding box center [360, 94] width 19 height 19
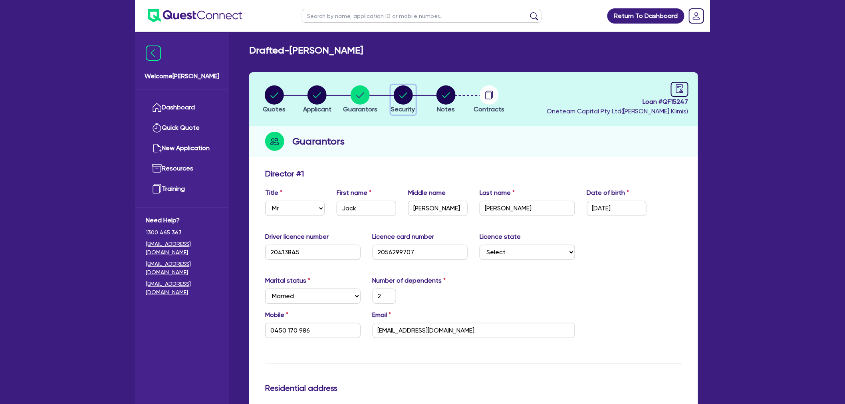
click at [413, 89] on div "button" at bounding box center [403, 94] width 24 height 19
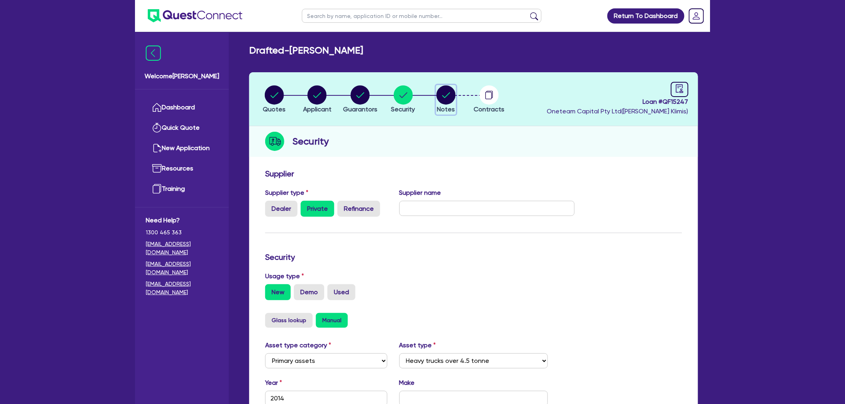
click at [444, 97] on circle "button" at bounding box center [446, 94] width 19 height 19
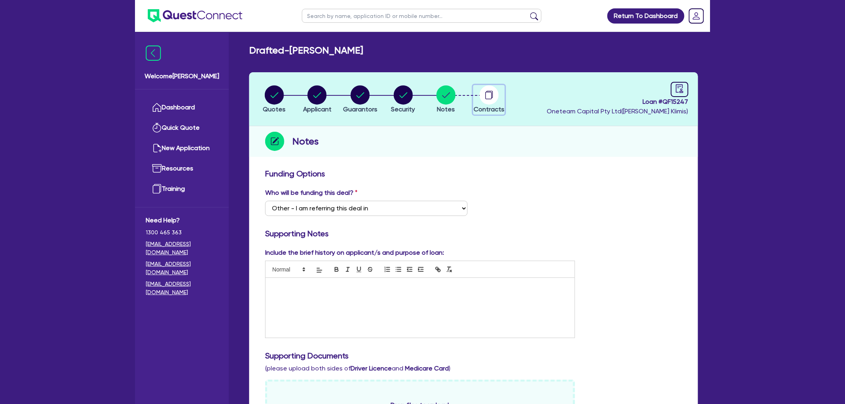
click at [498, 90] on icon "button" at bounding box center [489, 94] width 19 height 19
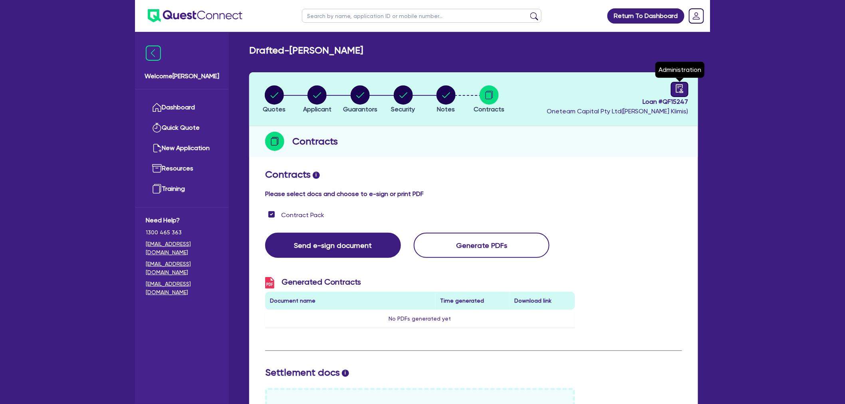
click at [660, 86] on icon "audit" at bounding box center [679, 88] width 9 height 9
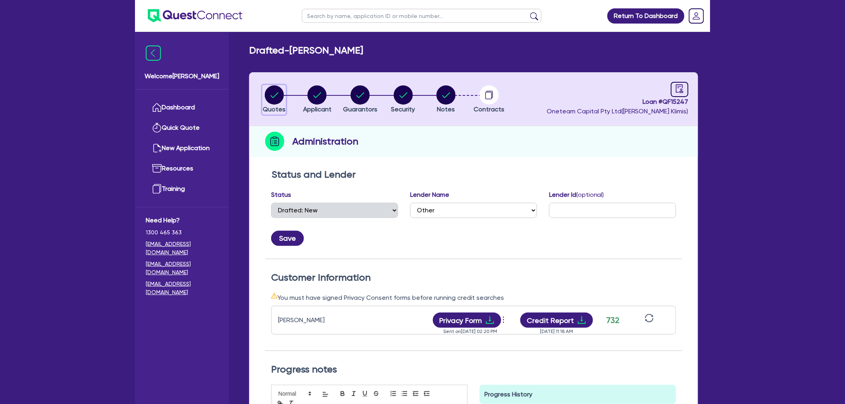
click at [274, 99] on circle "button" at bounding box center [274, 94] width 19 height 19
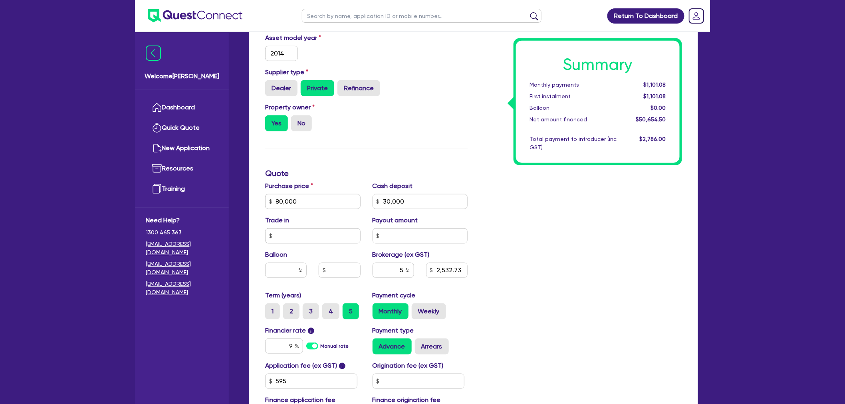
scroll to position [222, 0]
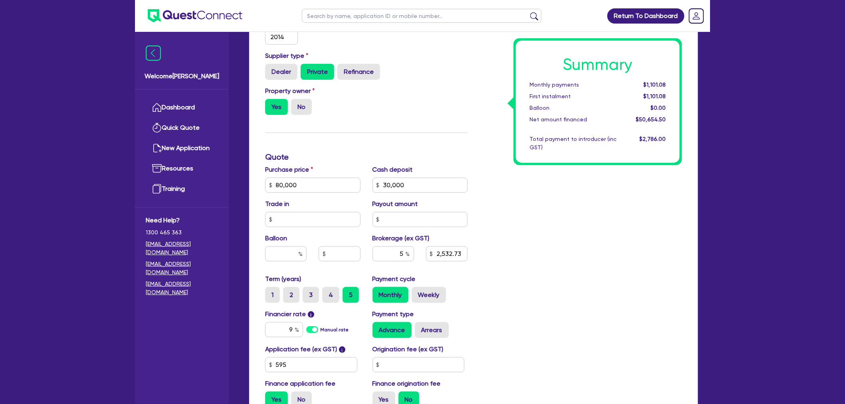
click at [530, 243] on div "Summary Monthly payments $1,101.08 First instalment $1,101.08 Balloon $0.00 Net…" at bounding box center [581, 180] width 215 height 467
click at [549, 225] on div "Summary Monthly payments $1,101.08 First instalment $1,101.08 Balloon $0.00 Net…" at bounding box center [581, 180] width 215 height 467
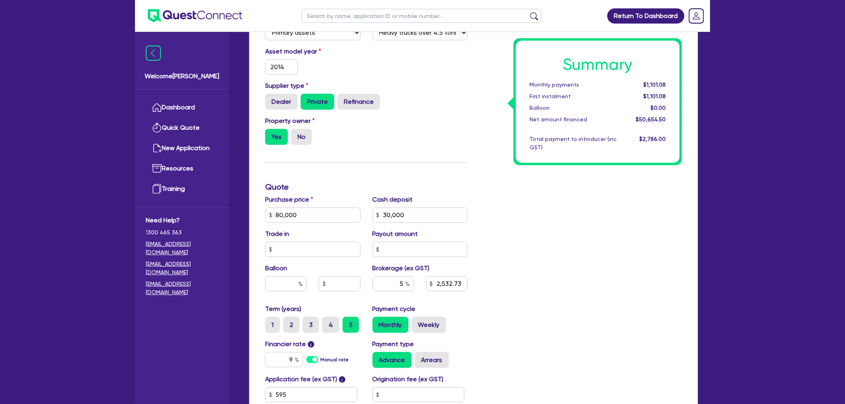
scroll to position [10, 0]
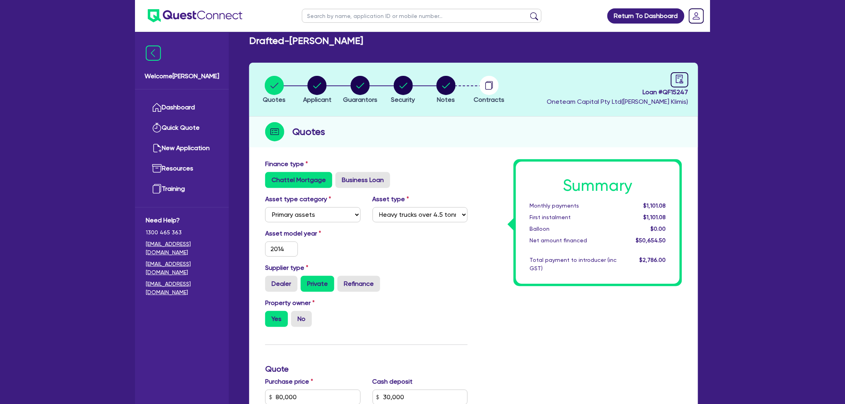
click at [180, 4] on ul at bounding box center [188, 16] width 107 height 32
click at [177, 11] on img at bounding box center [195, 15] width 95 height 13
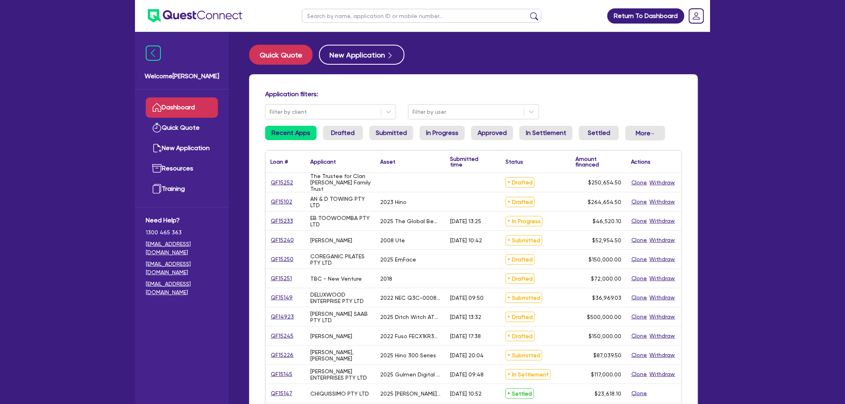
click at [340, 13] on input "text" at bounding box center [422, 16] width 240 height 14
type input "GT BROTHER"
click at [528, 12] on button "submit" at bounding box center [534, 17] width 13 height 11
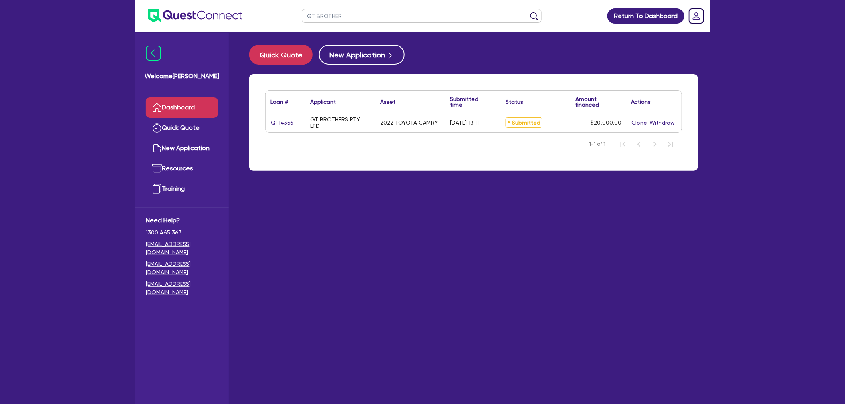
click at [388, 300] on main "Quick Quote New Application Loan # ▲ Applicant ▲ Asset Submitted time ▲ Status …" at bounding box center [473, 224] width 473 height 384
click at [637, 124] on button "Clone" at bounding box center [639, 122] width 17 height 9
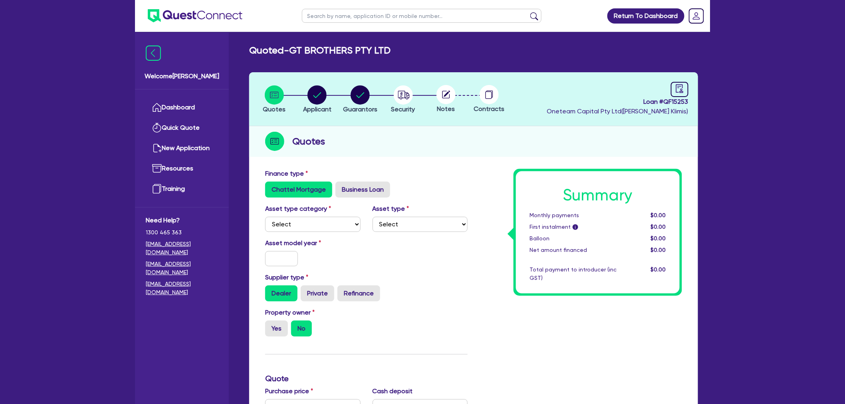
click at [469, 150] on div "Quotes" at bounding box center [473, 141] width 449 height 31
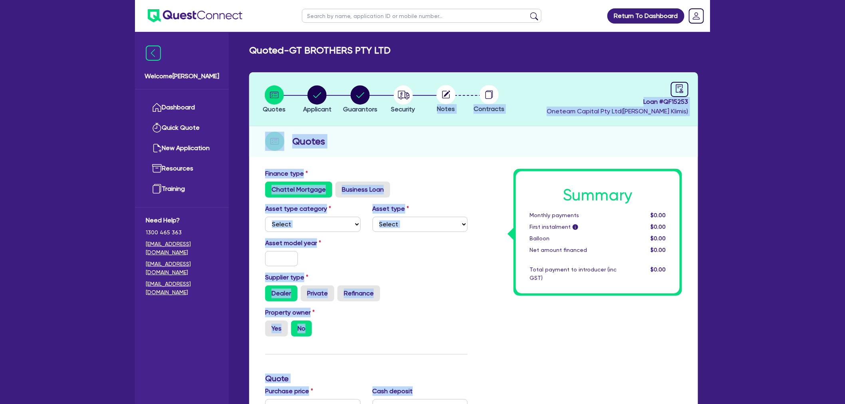
drag, startPoint x: 484, startPoint y: 200, endPoint x: 257, endPoint y: 79, distance: 257.0
click at [254, 77] on div "Quotes Applicant Guarantors Security Notes Contracts Loan # QF15253 Oneteam Cap…" at bounding box center [473, 374] width 449 height 604
click at [471, 221] on div "Asset type Select" at bounding box center [420, 218] width 107 height 28
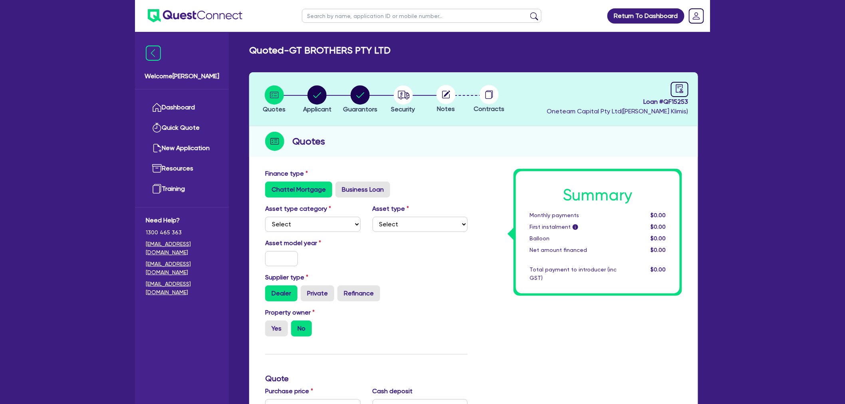
click at [485, 240] on div "Summary Monthly payments $0.00 First instalment i $0.00 Balloon $0.00 Net amoun…" at bounding box center [581, 402] width 215 height 467
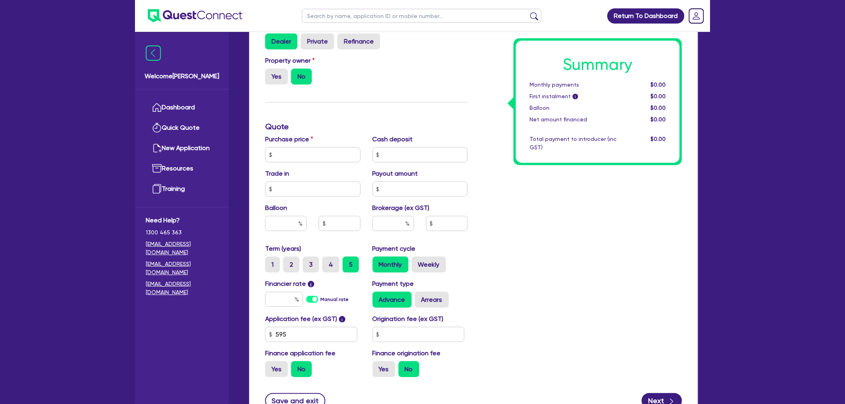
scroll to position [266, 0]
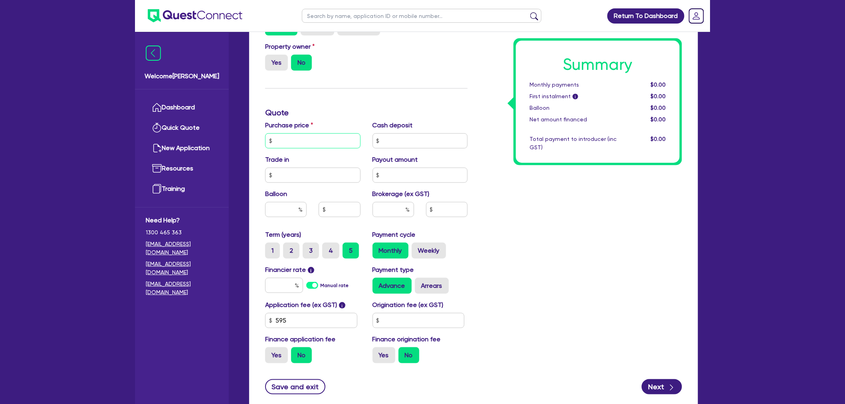
click at [290, 138] on input "text" at bounding box center [312, 140] width 95 height 15
type input "25,000"
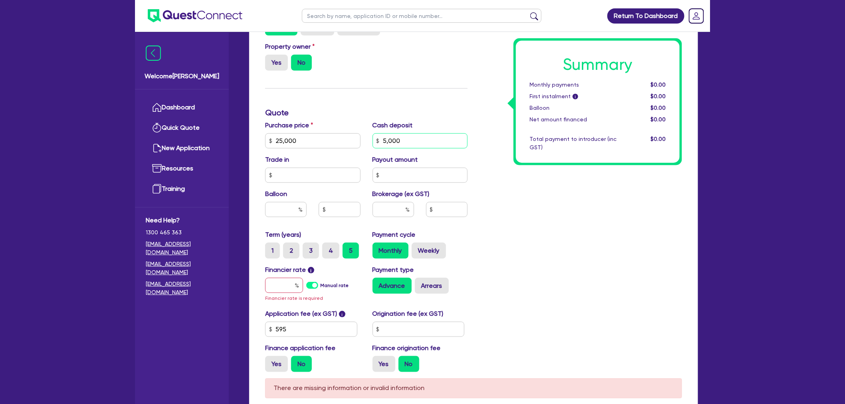
type input "5,000"
click at [294, 288] on input "text" at bounding box center [284, 285] width 38 height 15
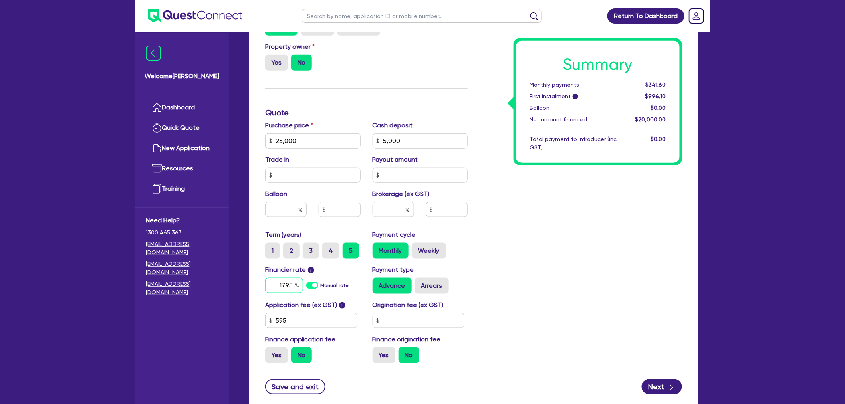
type input "17.95"
click at [455, 222] on div "Purchase price 25,000 Cash deposit 5,000 Trade in Payout amount Balloon Brokera…" at bounding box center [366, 175] width 215 height 109
click at [389, 205] on input "text" at bounding box center [394, 209] width 42 height 15
type input "6"
type input "1,200"
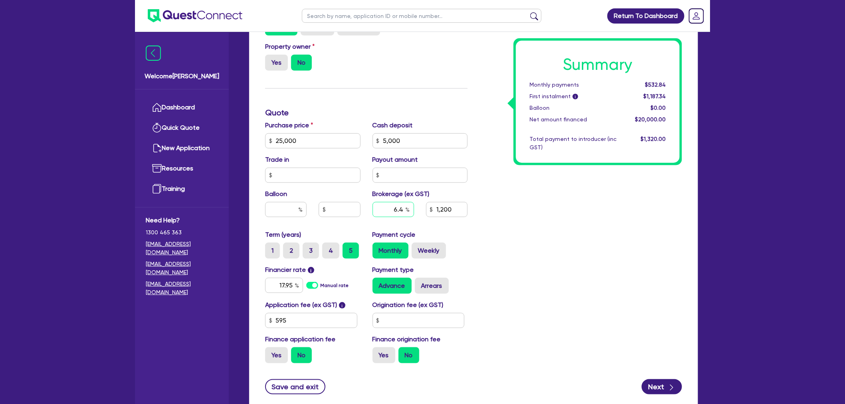
type input "6.4"
type input "1,280"
click at [406, 204] on input "6.4" at bounding box center [394, 209] width 42 height 15
click at [403, 208] on input "6.4" at bounding box center [394, 209] width 42 height 15
type input "6.49"
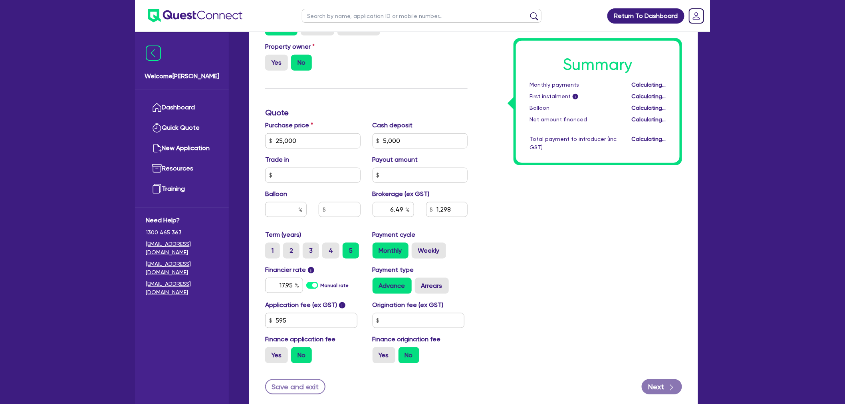
click at [514, 201] on div "Summary Monthly payments Calculating... First instalment i Calculating... Ballo…" at bounding box center [581, 136] width 215 height 467
type input "1,298"
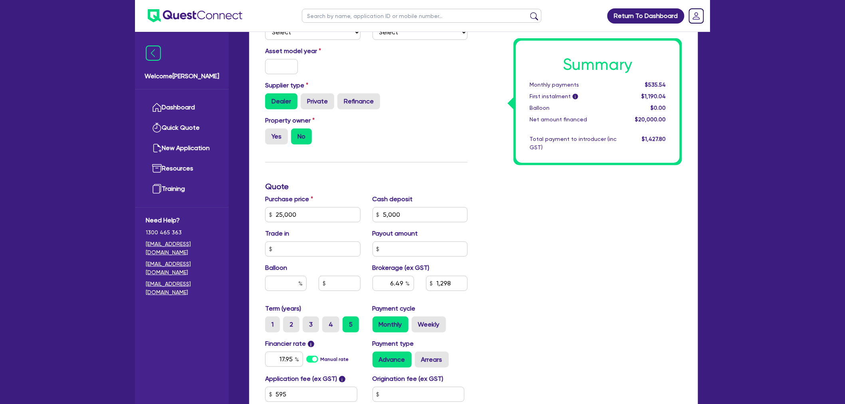
scroll to position [320, 0]
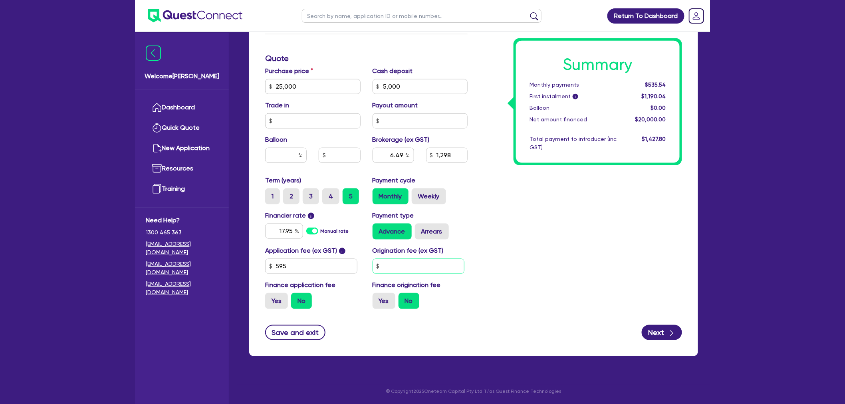
click at [388, 270] on input "text" at bounding box center [419, 266] width 92 height 15
type input "909.09"
type input "1,298"
click at [499, 242] on div "Summary Monthly payments Calculating... First instalment i Calculating... Ballo…" at bounding box center [581, 82] width 215 height 467
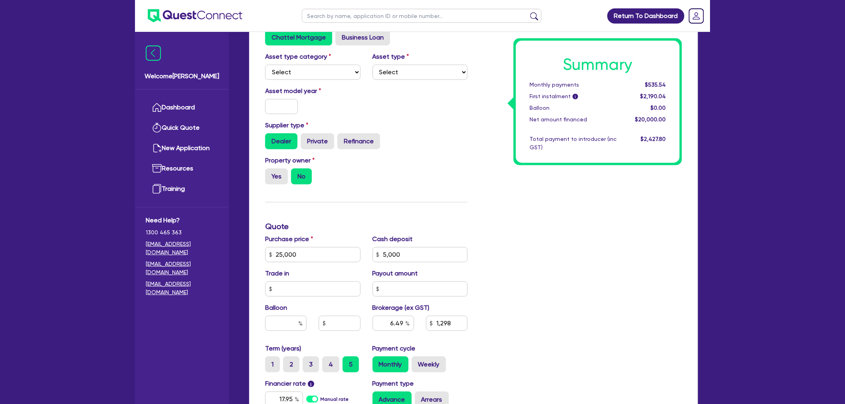
scroll to position [0, 0]
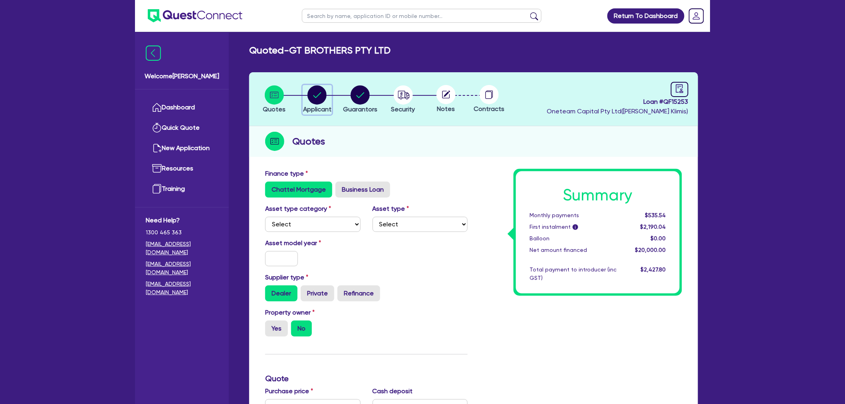
click at [325, 104] on button "Applicant" at bounding box center [317, 100] width 29 height 30
select select "COMPANY"
select select "RENTAL_REAL_ESTATE"
select select "MOTOR_VEHICLES"
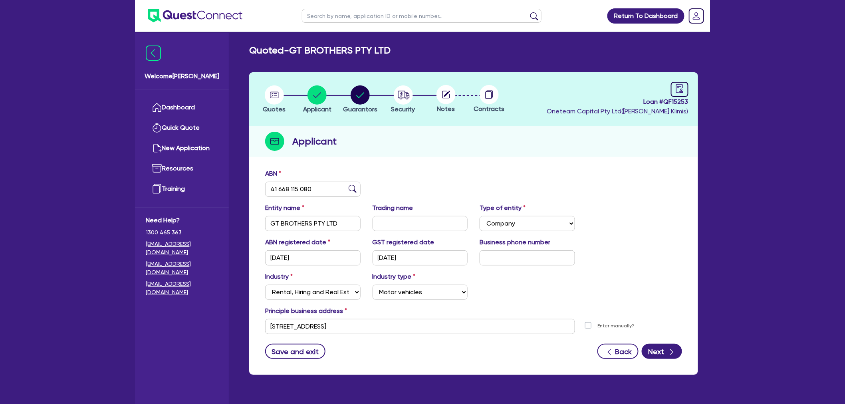
click at [336, 101] on li "Applicant" at bounding box center [317, 99] width 43 height 28
click at [348, 97] on div "button" at bounding box center [360, 94] width 34 height 19
select select "MR"
select select "NSW"
select select "MARRIED"
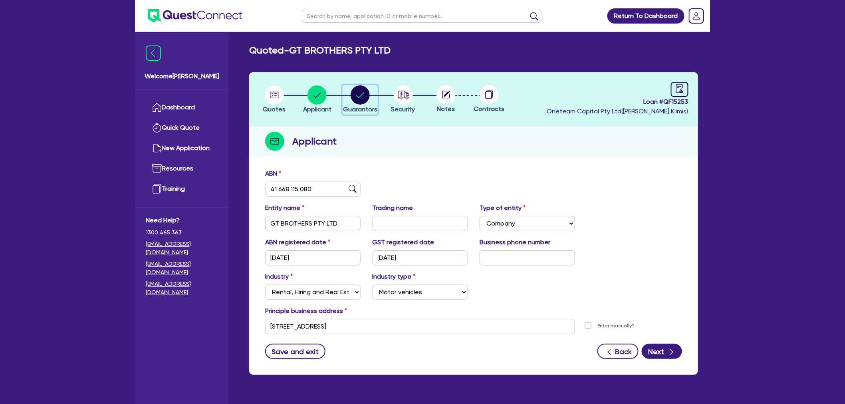
select select "CASH"
select select "HOUSEHOLD_PERSONAL"
select select "OTHER"
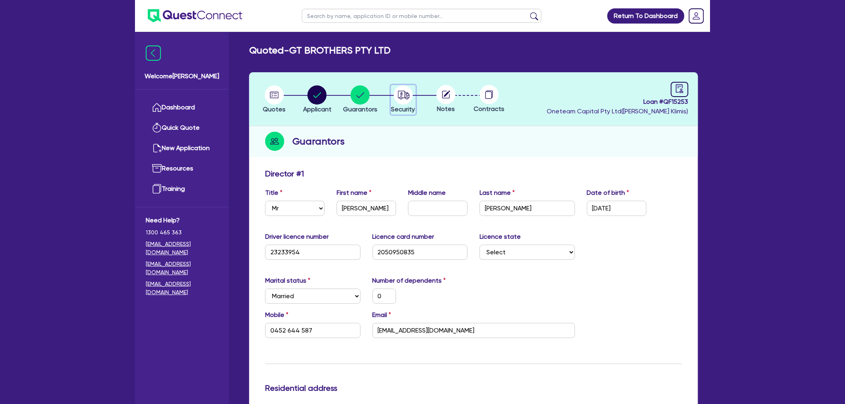
click at [405, 91] on circle "button" at bounding box center [403, 94] width 19 height 19
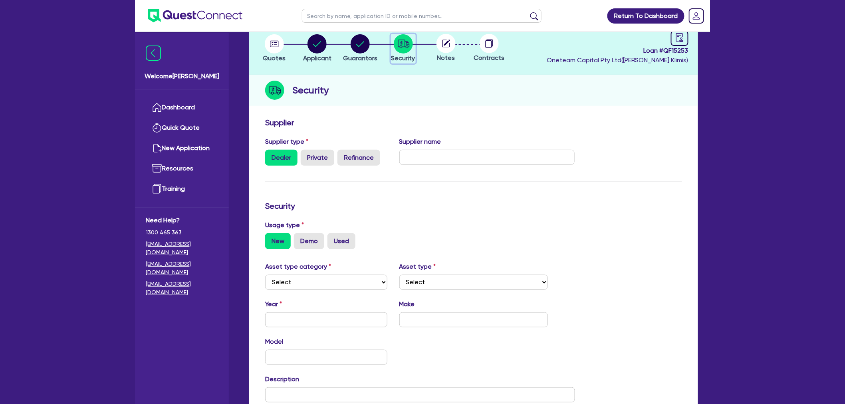
scroll to position [133, 0]
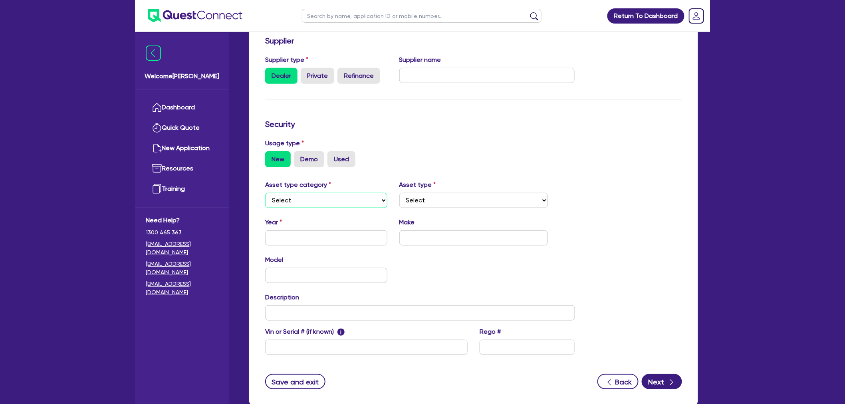
click at [284, 196] on select "Select Cars and light trucks Primary assets Secondary assets Tertiary assets" at bounding box center [326, 200] width 122 height 15
select select "CARS_AND_LIGHT_TRUCKS"
click at [265, 208] on select "Select Cars and light trucks Primary assets Secondary assets Tertiary assets" at bounding box center [326, 200] width 122 height 15
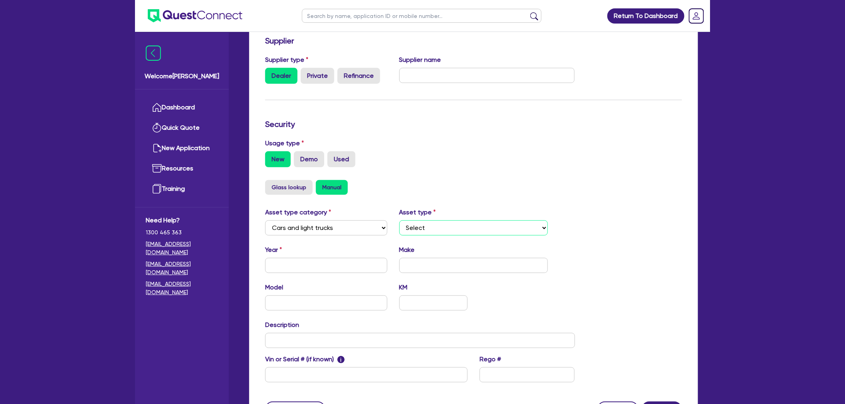
click at [433, 224] on select "Select Passenger vehicles Vans and utes Light trucks up to 4.5 tonne" at bounding box center [473, 227] width 149 height 15
select select "PASSENGER_VEHICLES"
click at [399, 220] on select "Select Passenger vehicles Vans and utes Light trucks up to 4.5 tonne" at bounding box center [473, 227] width 149 height 15
click at [322, 263] on input "text" at bounding box center [326, 265] width 122 height 15
type input "2022"
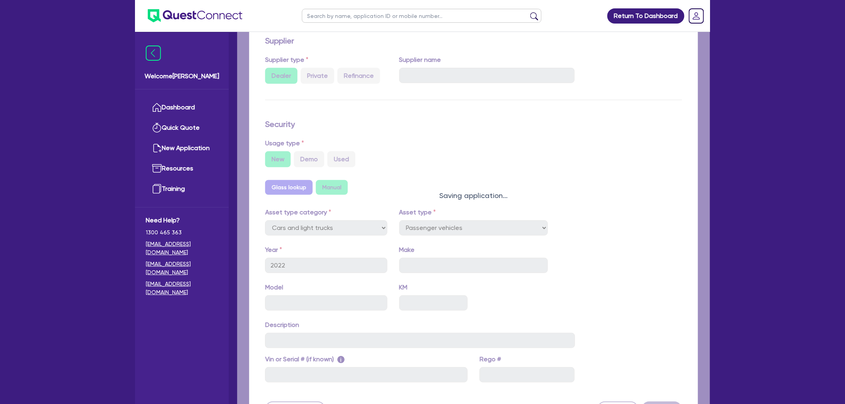
select select "PASSENGER_VEHICLES"
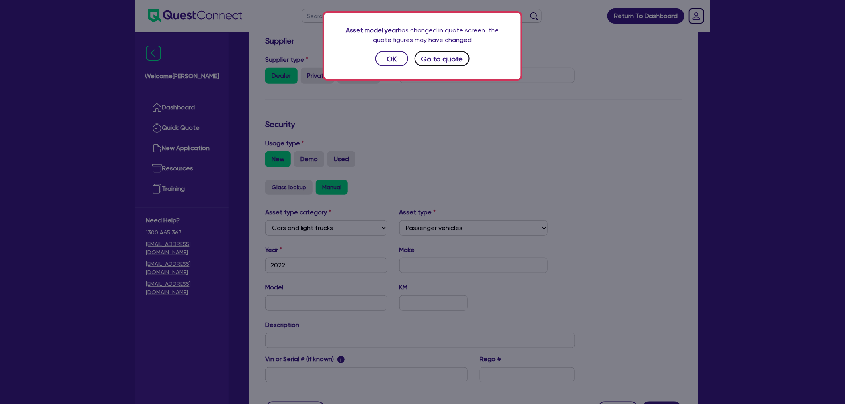
click at [443, 58] on button "Go to quote" at bounding box center [442, 58] width 55 height 15
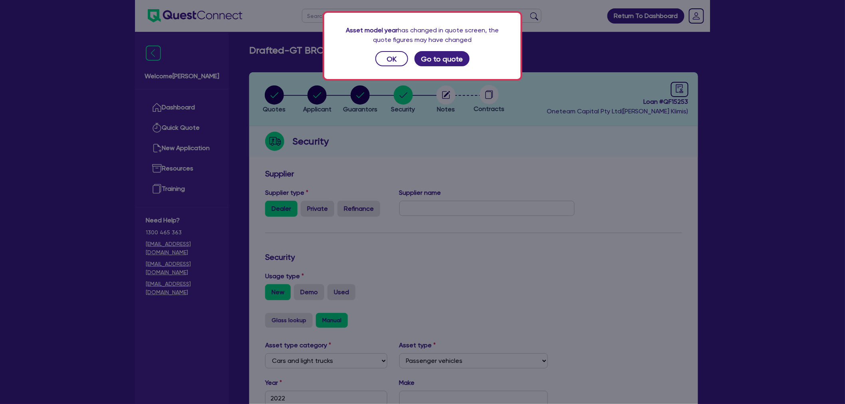
select select "CARS_AND_LIGHT_TRUCKS"
select select "PASSENGER_VEHICLES"
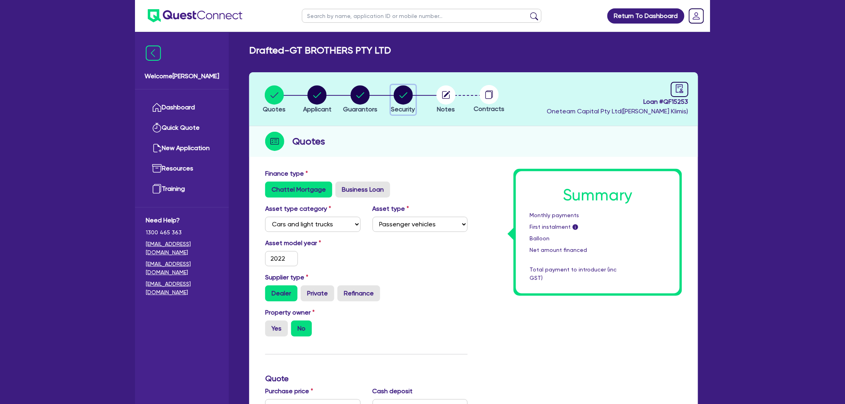
click at [409, 90] on circle "button" at bounding box center [403, 94] width 19 height 19
select select "CARS_AND_LIGHT_TRUCKS"
select select "PASSENGER_VEHICLES"
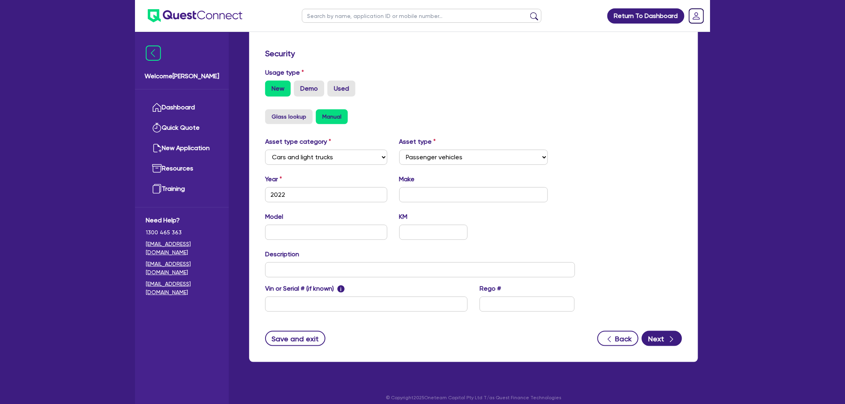
scroll to position [209, 0]
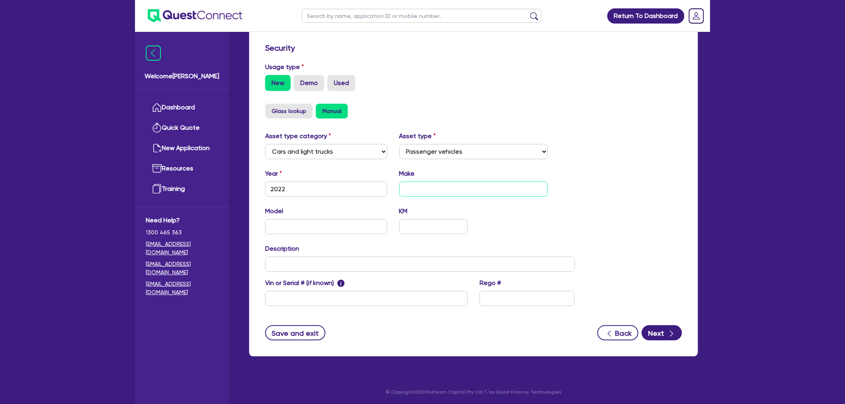
click at [414, 189] on input "text" at bounding box center [473, 189] width 149 height 15
paste input "TOYOTA"
type input "TOYOTA"
click at [345, 221] on input "text" at bounding box center [326, 226] width 122 height 15
click at [302, 222] on input "text" at bounding box center [326, 226] width 122 height 15
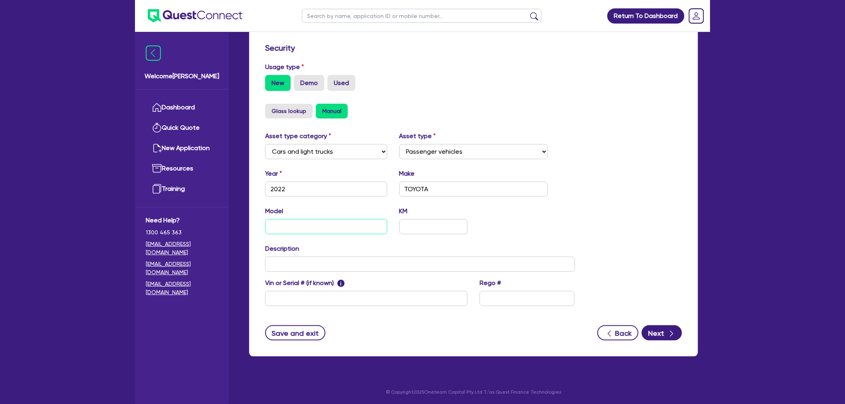
paste input "CAMRY"
type input "CAMRY"
click at [324, 261] on input "text" at bounding box center [420, 264] width 310 height 15
paste input "1 X USED 2022 TOYOTA CAMRY"
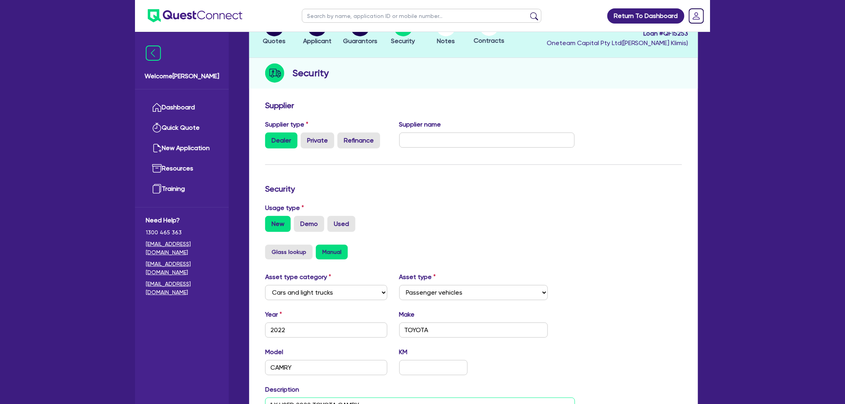
scroll to position [0, 0]
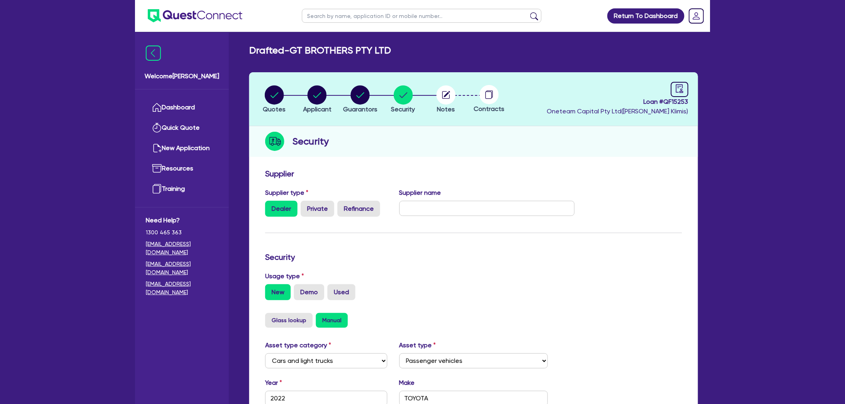
type input "1 X USED 2022 TOYOTA CAMRY"
click at [441, 90] on circle "button" at bounding box center [446, 94] width 19 height 19
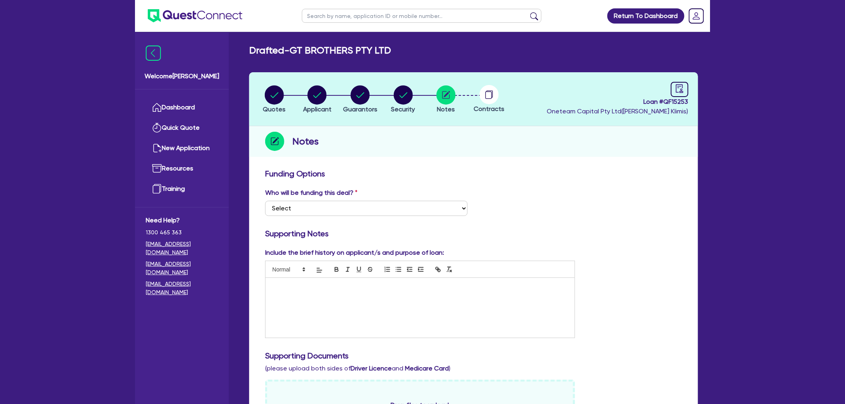
click at [332, 298] on div at bounding box center [420, 308] width 309 height 60
click at [284, 285] on p "Addiditonal" at bounding box center [420, 286] width 297 height 7
click at [308, 281] on div "Addiitonal" at bounding box center [420, 308] width 309 height 60
click at [288, 289] on p "Addiitonal" at bounding box center [420, 286] width 297 height 7
click at [322, 206] on select "Select I want Quest to fund 100% I will fund 100% I will co-fund with Quest Oth…" at bounding box center [366, 208] width 203 height 15
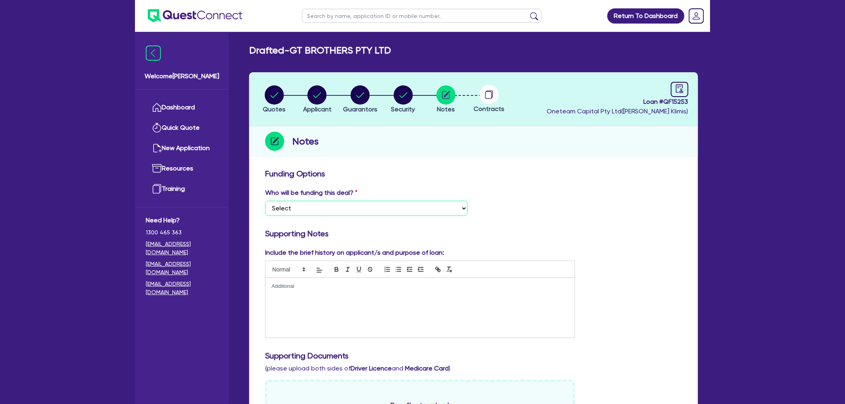
select select "Quest Finance - Own Book"
click at [265, 201] on select "Select I want Quest to fund 100% I will fund 100% I will co-fund with Quest Oth…" at bounding box center [366, 208] width 203 height 15
drag, startPoint x: 457, startPoint y: 220, endPoint x: 447, endPoint y: 222, distance: 9.9
click at [457, 220] on div "Who will be funding this deal? Select I want Quest to fund 100% I will fund 100…" at bounding box center [473, 205] width 429 height 34
click at [320, 285] on p "Addiitonal" at bounding box center [420, 286] width 297 height 7
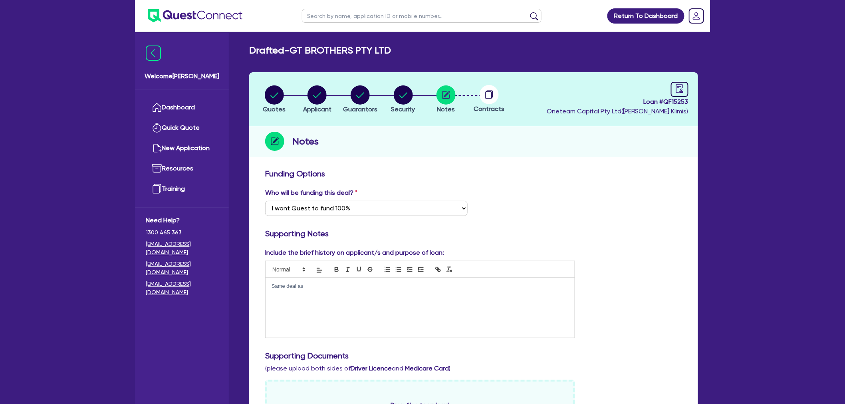
click at [321, 284] on p "Same deal as" at bounding box center [420, 286] width 297 height 7
drag, startPoint x: 308, startPoint y: 286, endPoint x: 255, endPoint y: 284, distance: 53.2
click at [354, 286] on p "Additional deal, same as QF14355" at bounding box center [420, 286] width 297 height 7
click at [357, 284] on p "Additional deal, same as QF14355" at bounding box center [420, 286] width 297 height 7
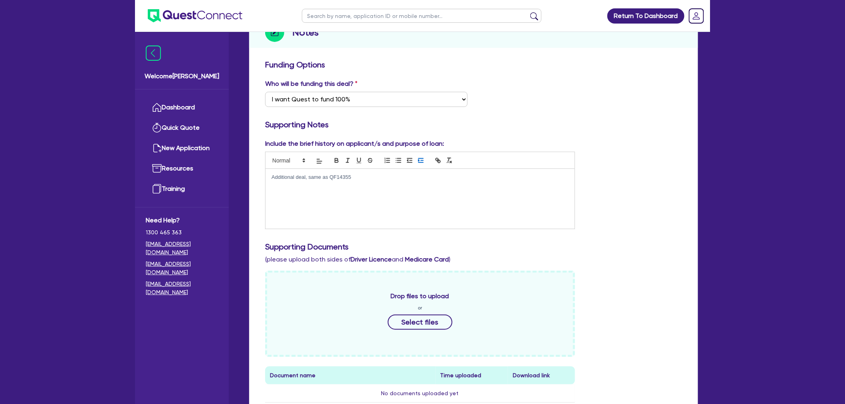
scroll to position [314, 0]
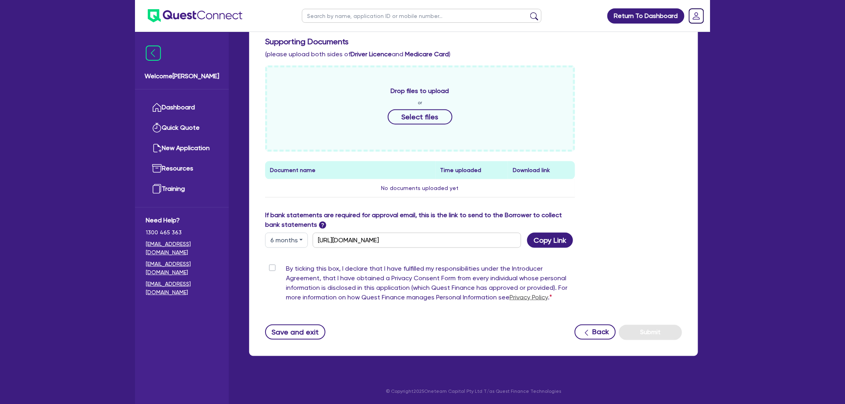
click at [286, 268] on label "By ticking this box, I declare that I have fulfilled my responsibilities under …" at bounding box center [430, 285] width 289 height 42
click at [272, 268] on input "By ticking this box, I declare that I have fulfilled my responsibilities under …" at bounding box center [268, 268] width 6 height 8
checkbox input "true"
click at [646, 328] on button "Submit" at bounding box center [650, 332] width 63 height 15
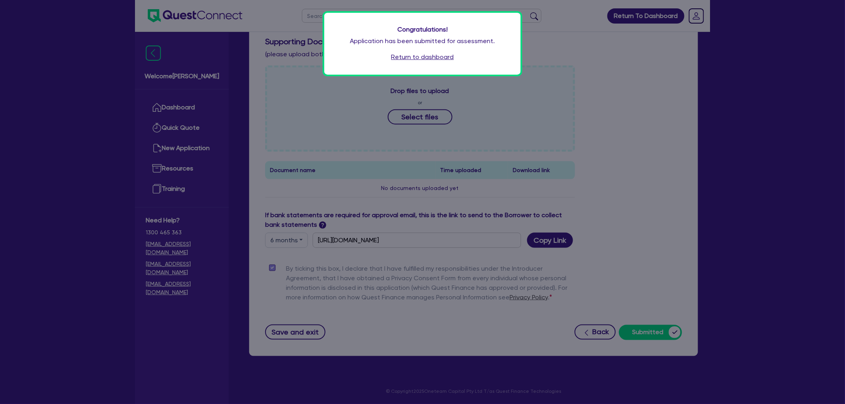
click at [408, 58] on link "Return to dashboard" at bounding box center [422, 57] width 63 height 10
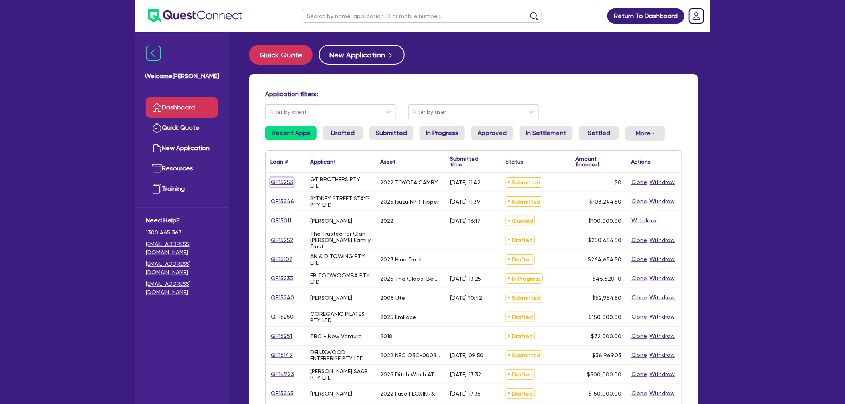
click at [280, 183] on link "QF15253" at bounding box center [281, 182] width 23 height 9
select select "CARS_AND_LIGHT_TRUCKS"
select select "PASSENGER_VEHICLES"
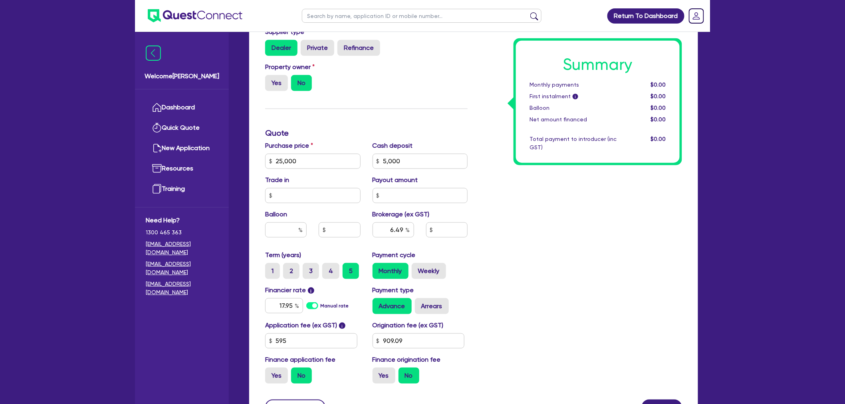
scroll to position [266, 0]
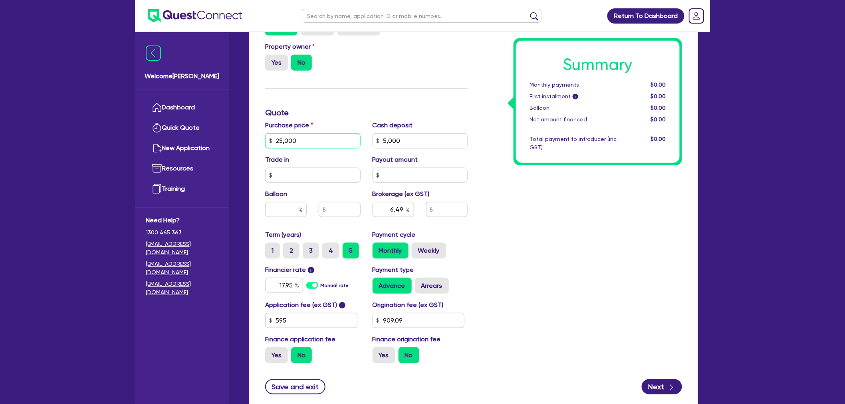
click at [302, 138] on input "25,000" at bounding box center [312, 140] width 95 height 15
type input "250,005"
type input "5,000"
type input "15,900.82"
type input "5,000"
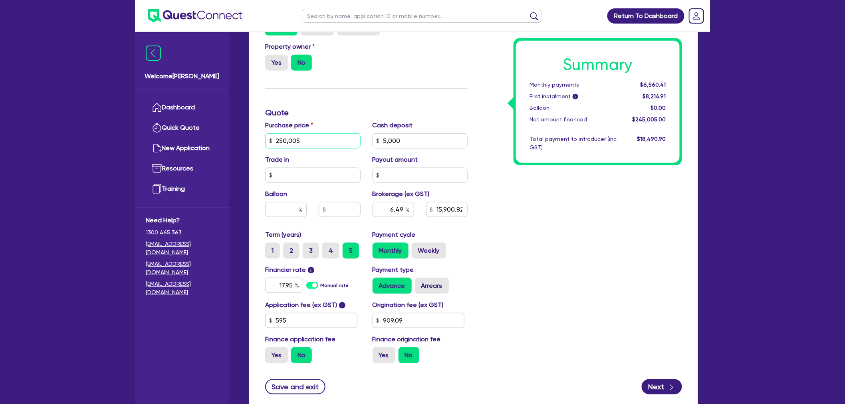
type input "15,900.82"
type input "5,000"
type input "15,900.82"
type input "25,000"
type input "5,000"
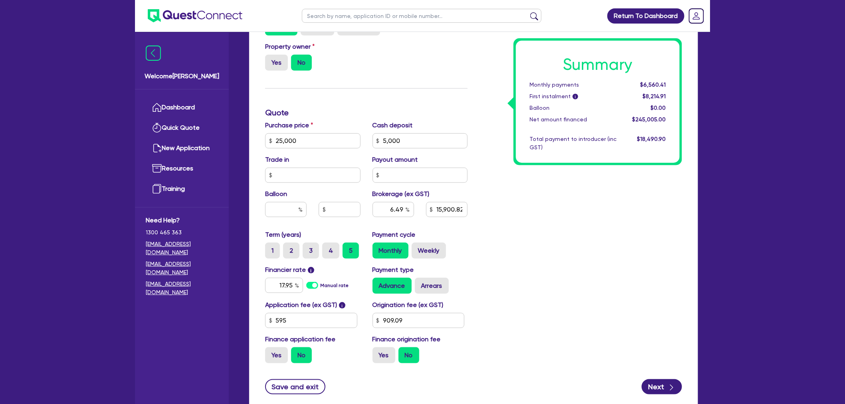
type input "15,900.82"
type input "5,000"
type input "1,298"
click at [574, 201] on div "Summary Monthly payments $535.54 First instalment i $2,190.04 Balloon $0.00 Net…" at bounding box center [581, 136] width 215 height 467
click at [429, 170] on input "text" at bounding box center [420, 175] width 95 height 15
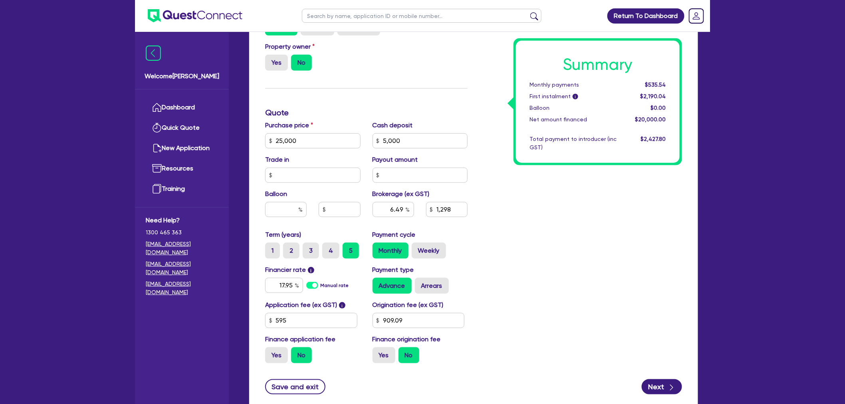
type input "5,000"
type input "1,298"
type input "5,000"
type input "1,298"
click at [530, 222] on div "Summary Monthly payments $535.54 First instalment i $2,190.04 Balloon $0.00 Net…" at bounding box center [581, 136] width 215 height 467
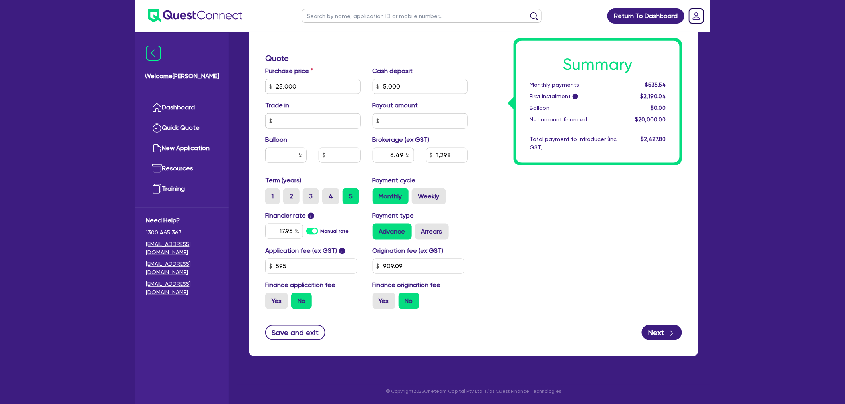
scroll to position [0, 0]
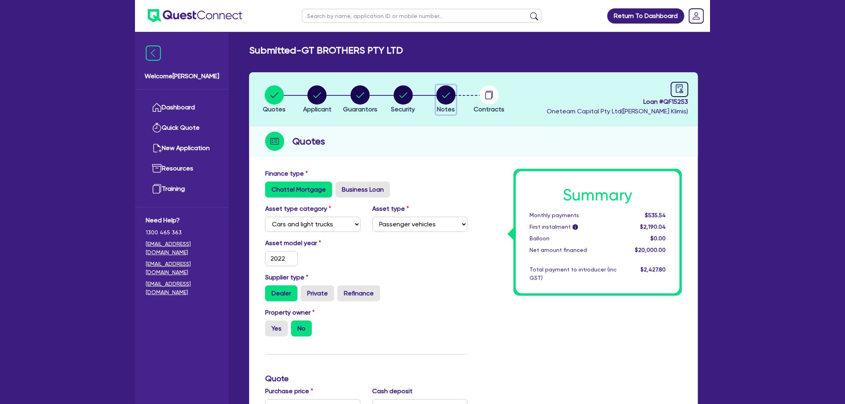
click at [445, 95] on circle "button" at bounding box center [446, 94] width 19 height 19
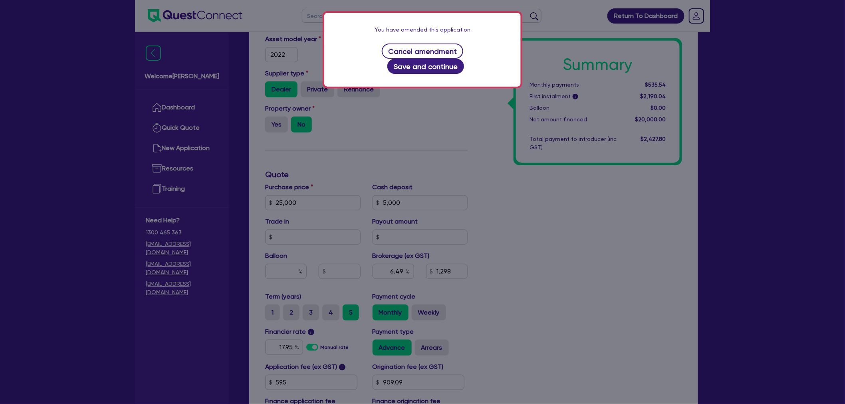
scroll to position [320, 0]
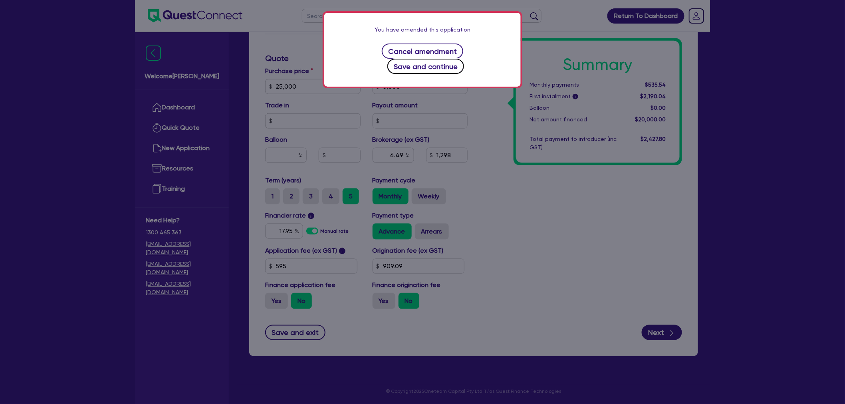
click at [464, 59] on button "Save and continue" at bounding box center [425, 66] width 77 height 15
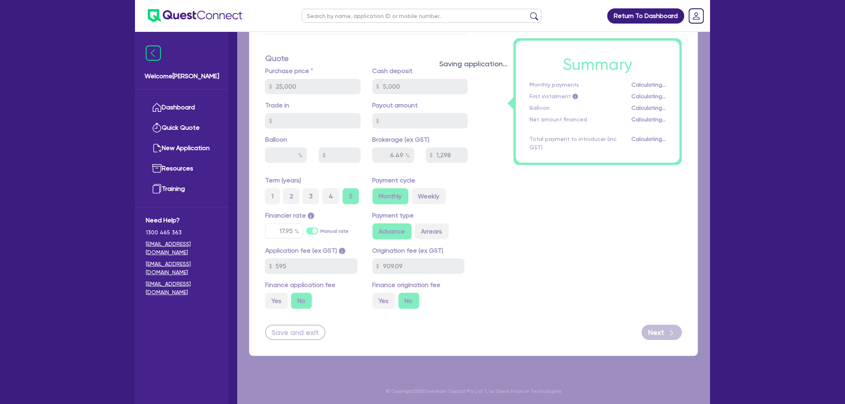
select select "Quest Finance - Own Book"
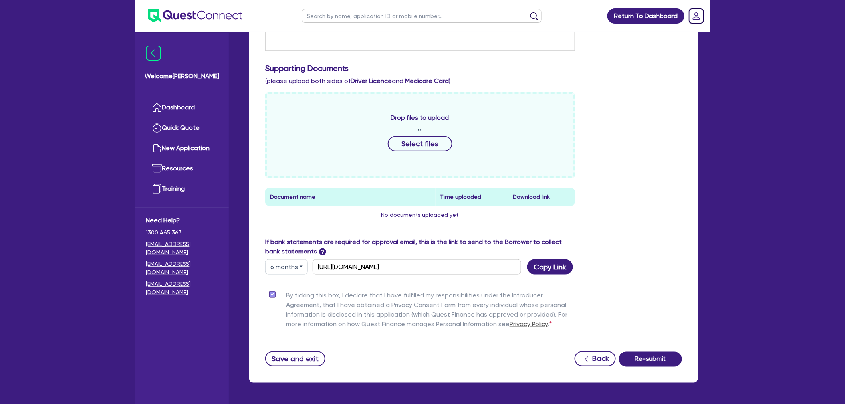
scroll to position [314, 0]
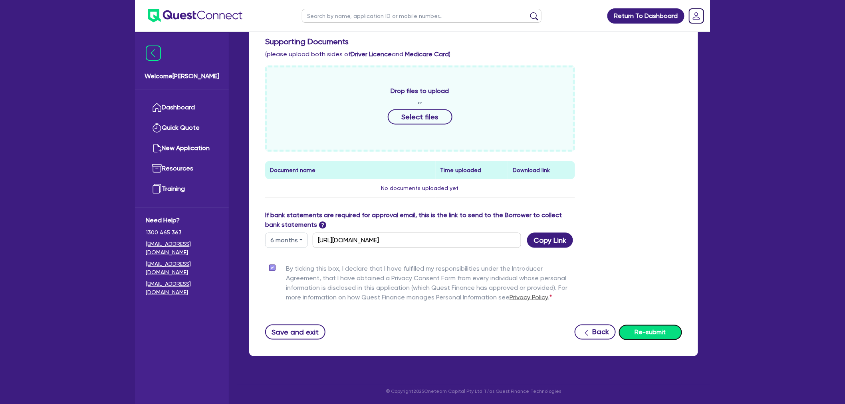
click at [666, 328] on button "Re-submit" at bounding box center [650, 332] width 63 height 15
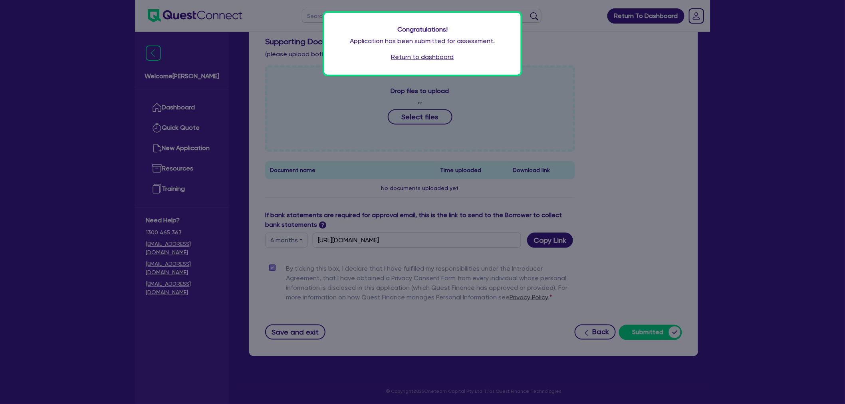
drag, startPoint x: 435, startPoint y: 55, endPoint x: 437, endPoint y: 62, distance: 6.8
click at [435, 55] on link "Return to dashboard" at bounding box center [422, 57] width 63 height 10
